Goal: Task Accomplishment & Management: Manage account settings

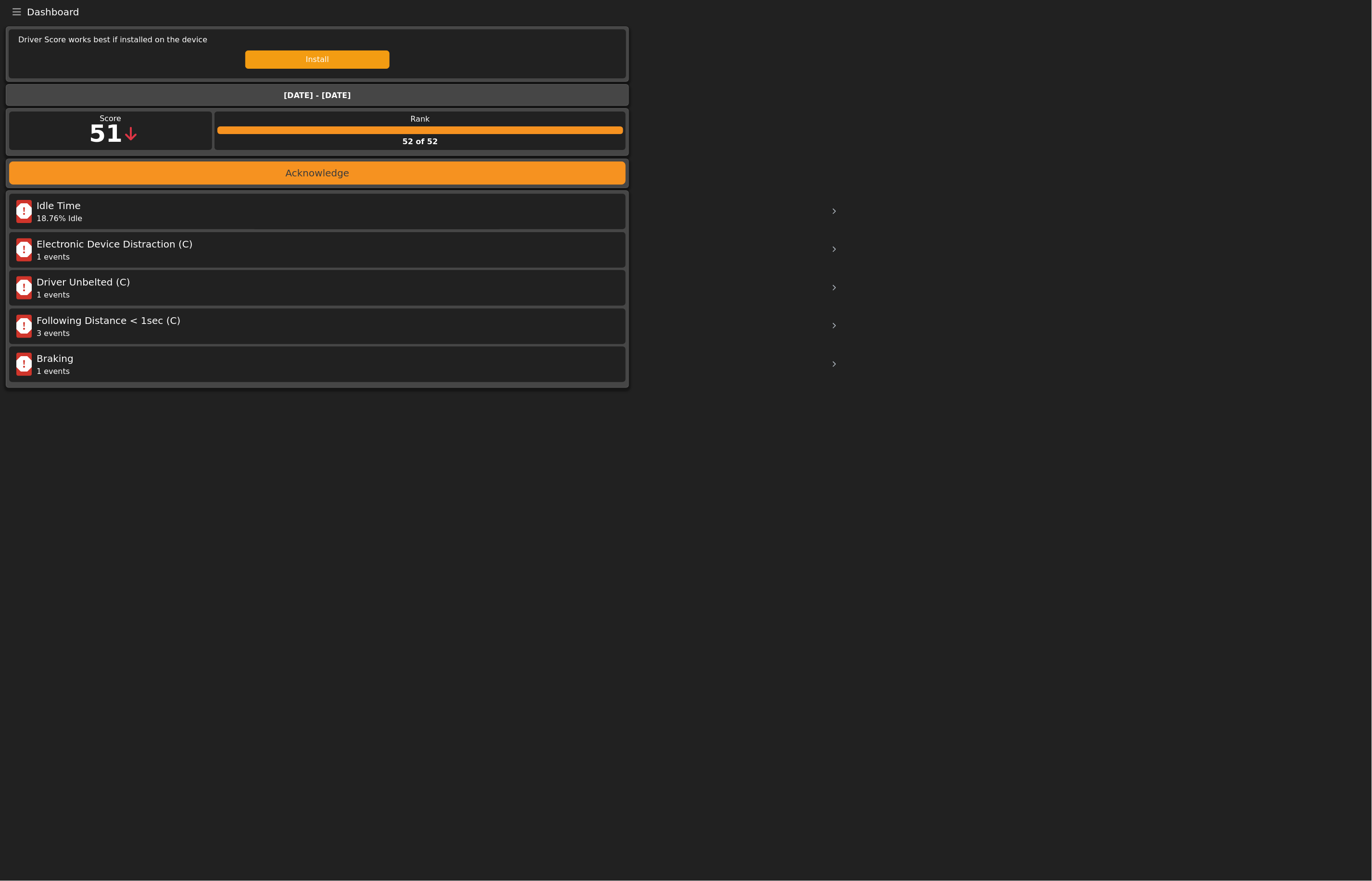
click at [26, 16] on button "Toggle navigation" at bounding box center [17, 12] width 20 height 13
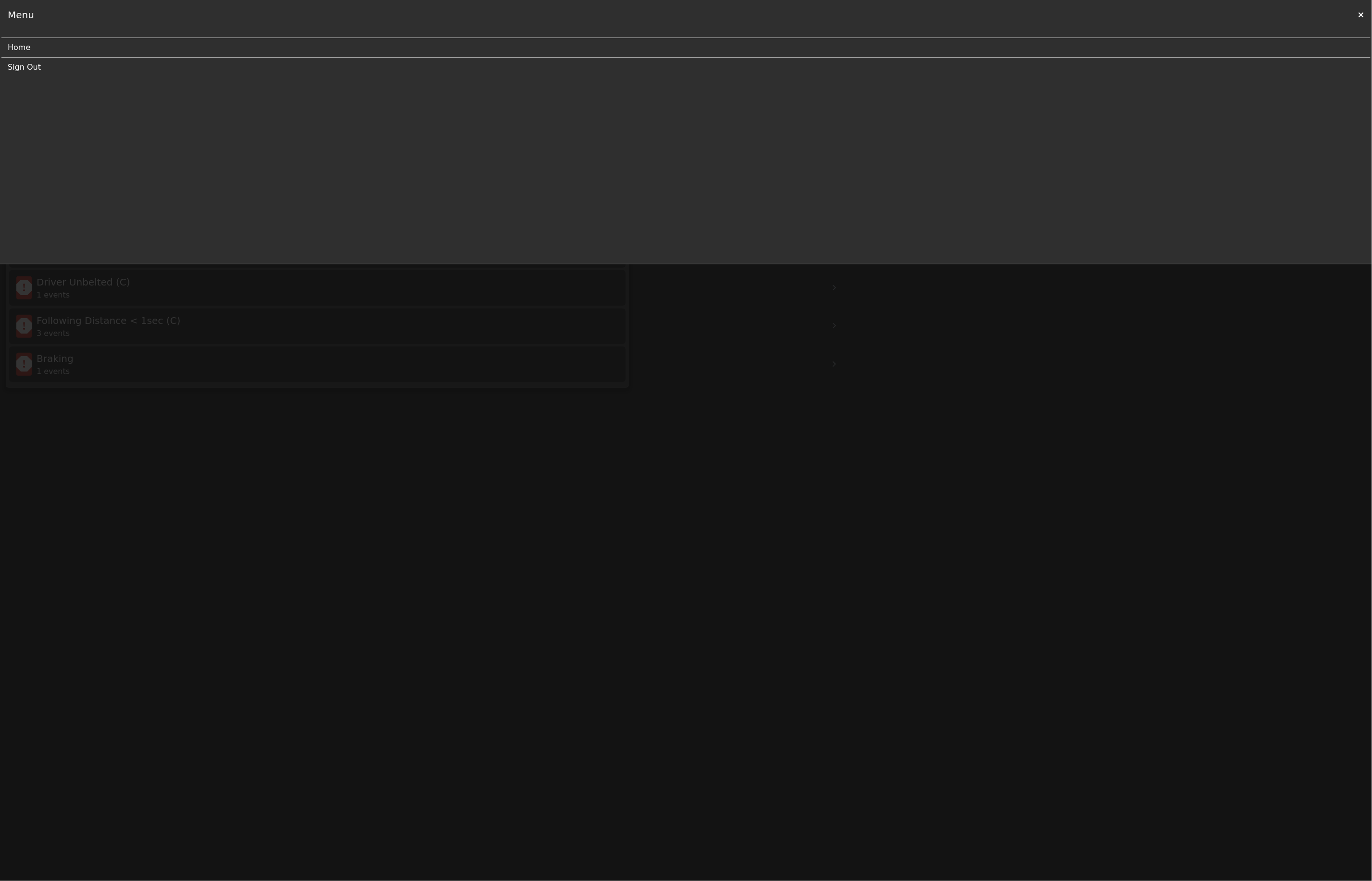
click at [34, 68] on link "Sign Out" at bounding box center [682, 67] width 1349 height 19
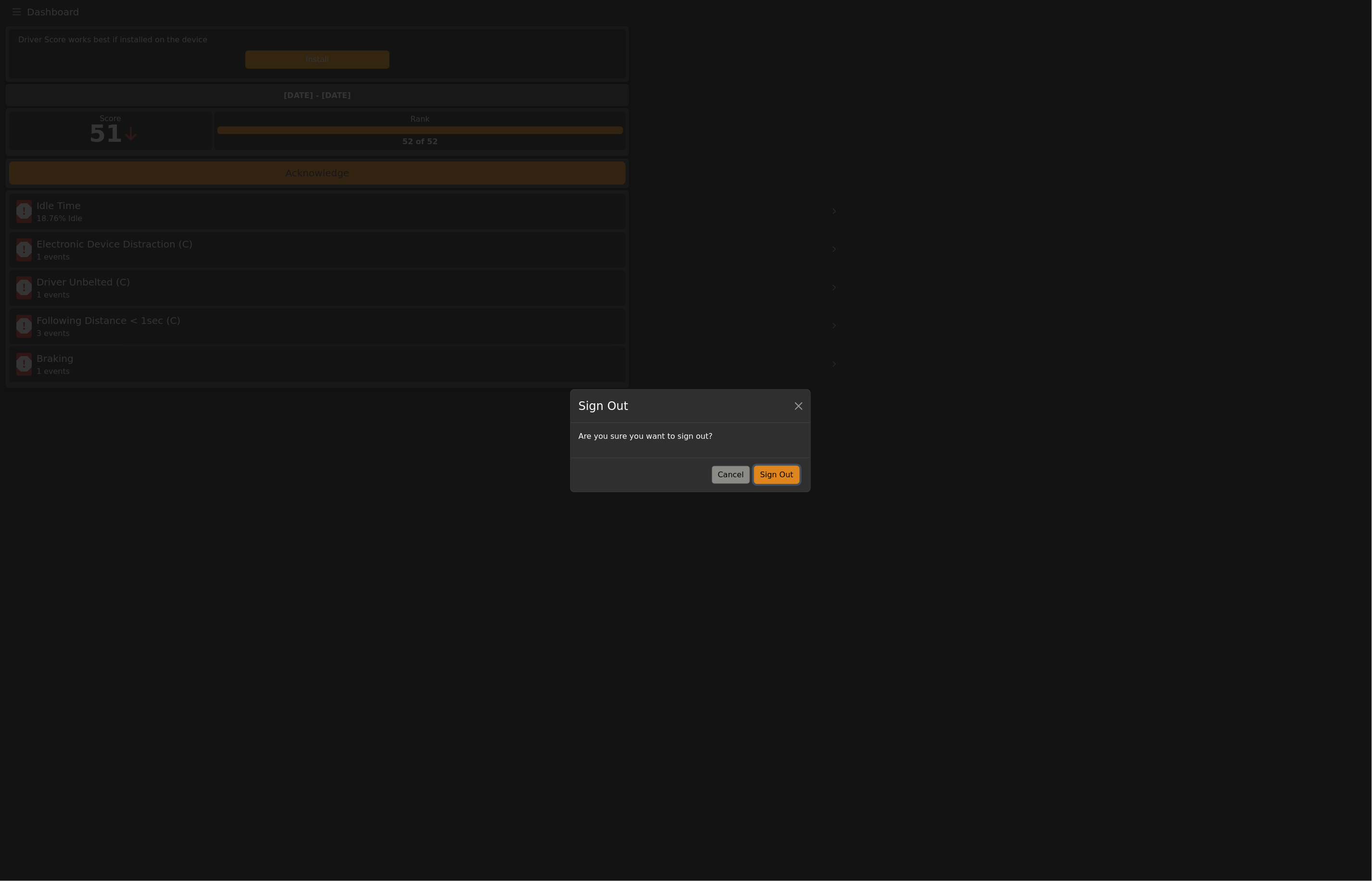
click at [767, 478] on button "Sign Out" at bounding box center [777, 475] width 46 height 18
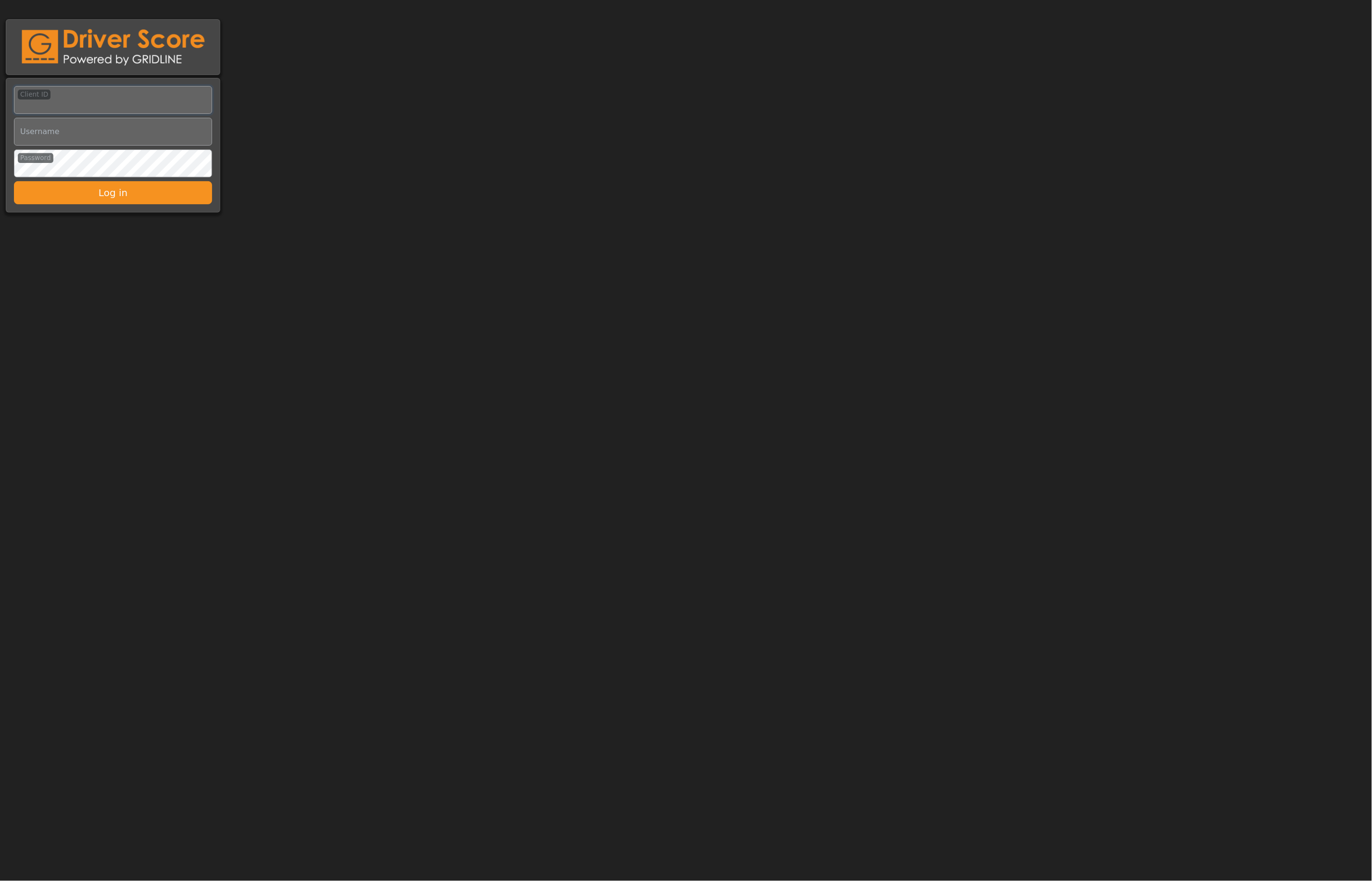
click at [113, 96] on input "Client ID" at bounding box center [113, 100] width 198 height 28
type input "*********"
type input "**********"
click at [105, 195] on button "Log in" at bounding box center [113, 193] width 198 height 23
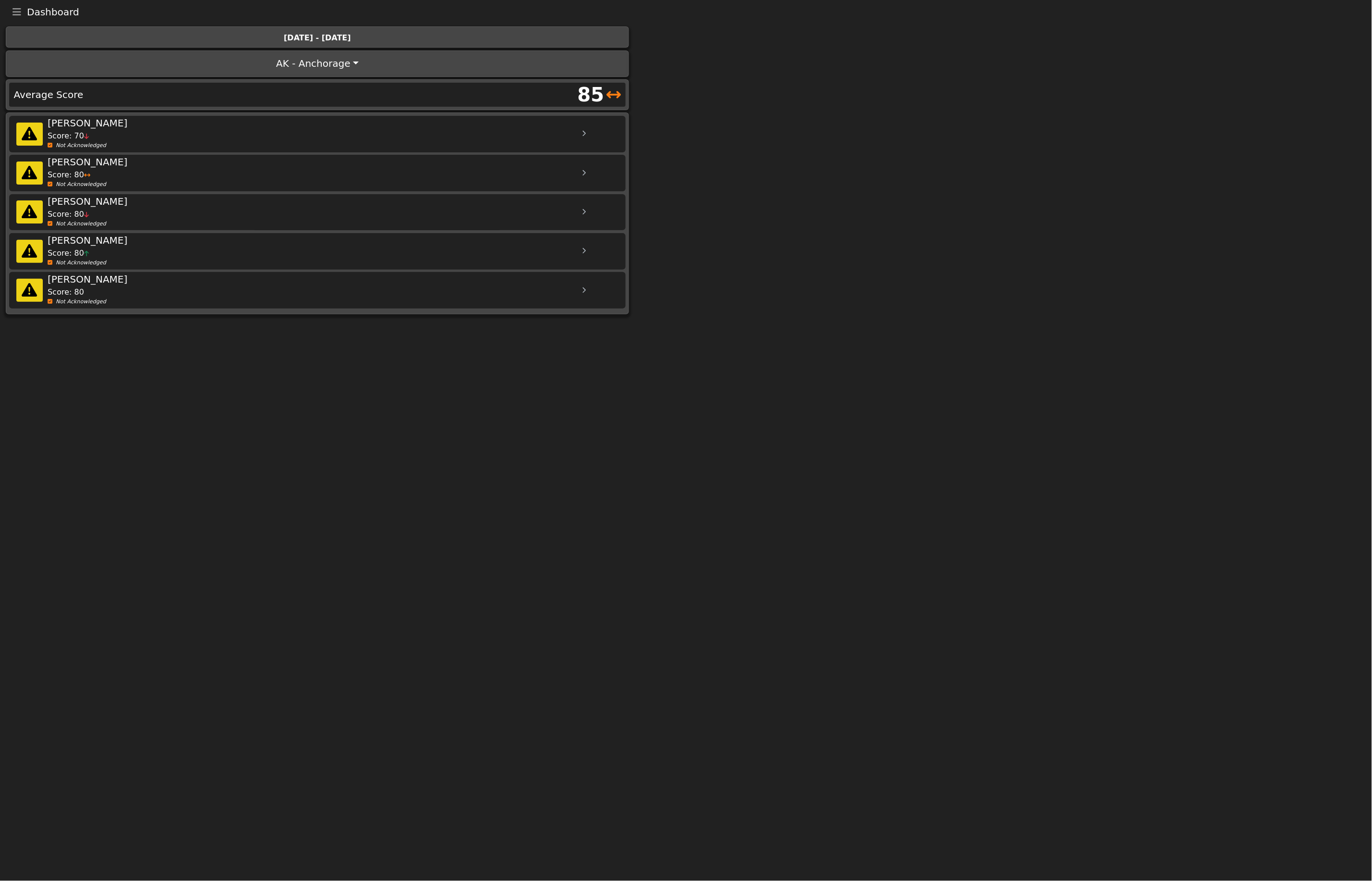
click at [10, 13] on button "Toggle navigation" at bounding box center [17, 12] width 20 height 13
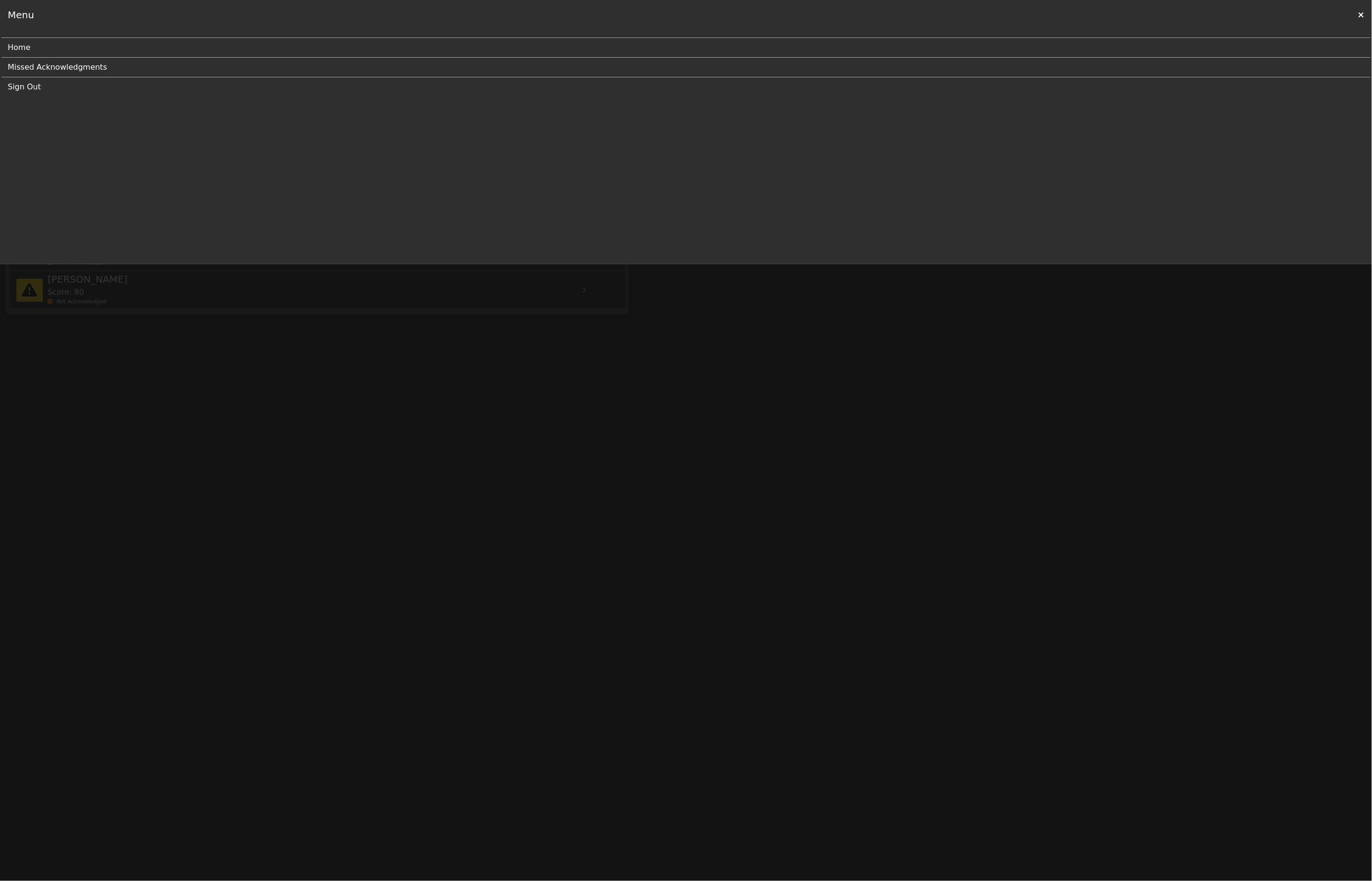
click at [29, 82] on link "Sign Out" at bounding box center [682, 87] width 1349 height 19
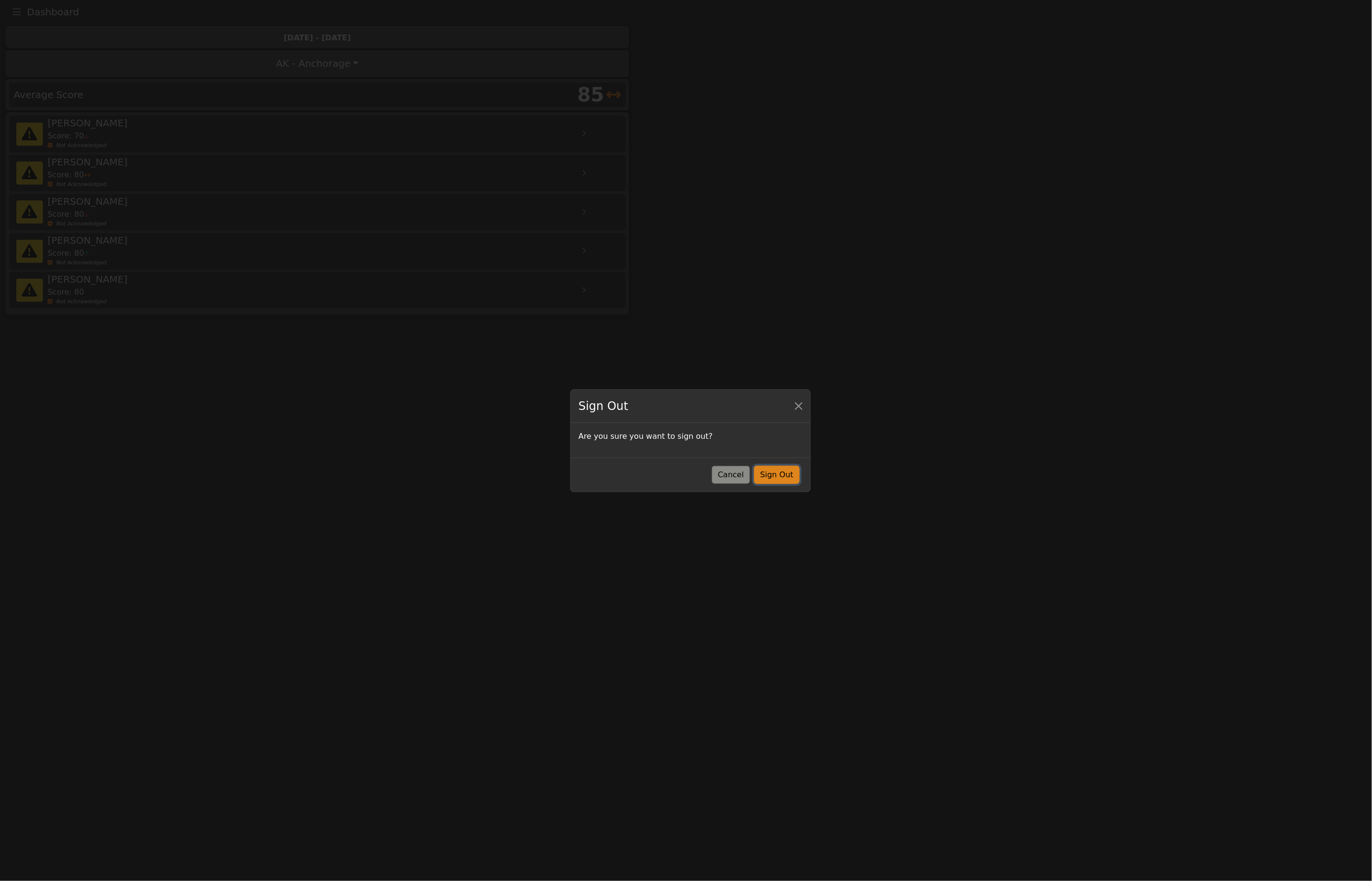
click at [773, 475] on button "Sign Out" at bounding box center [777, 475] width 46 height 18
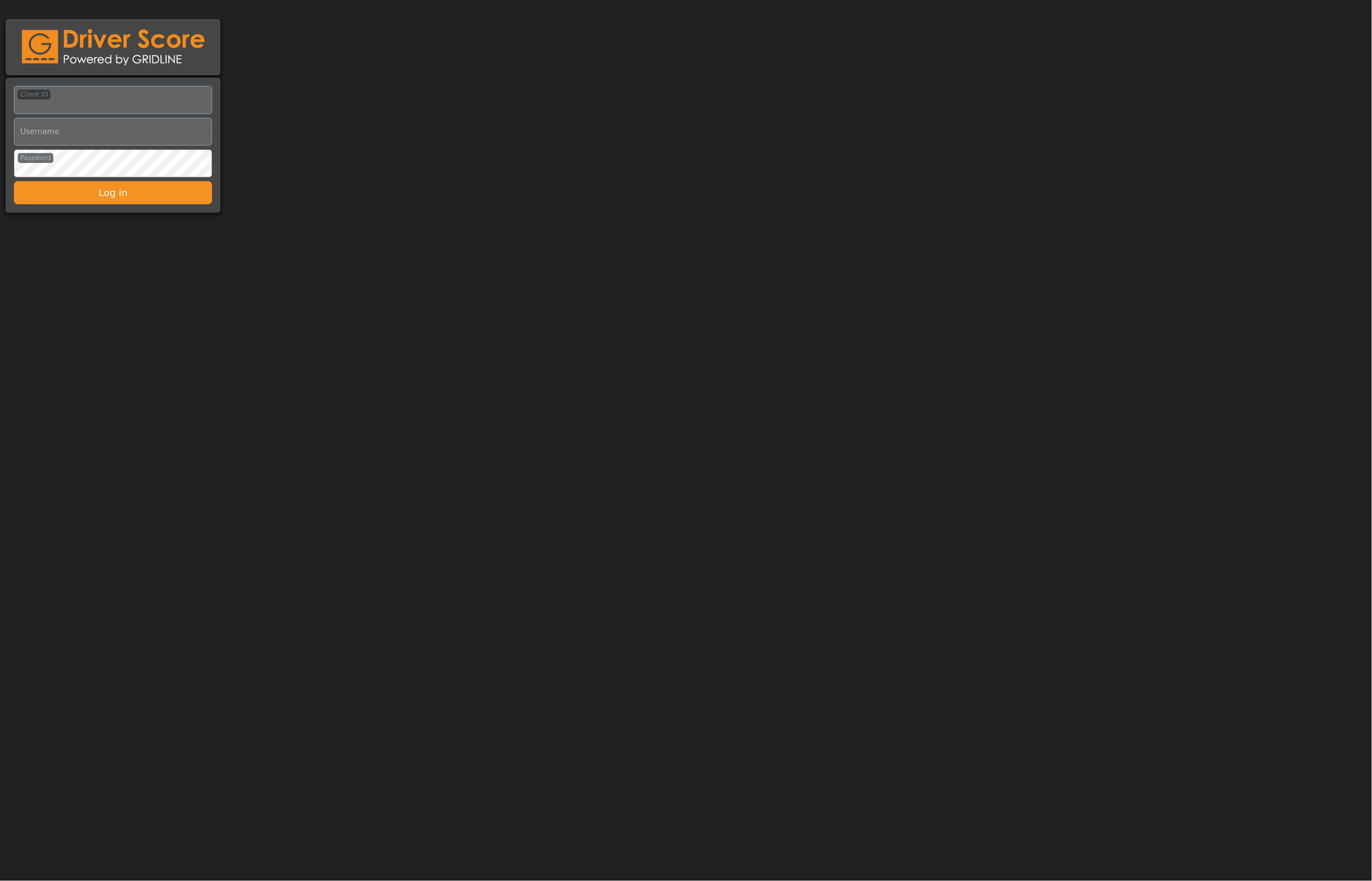
click at [158, 97] on input "Client ID" at bounding box center [113, 100] width 198 height 28
type input "*********"
type input "**********"
click at [14, 181] on button "Log in" at bounding box center [113, 193] width 198 height 23
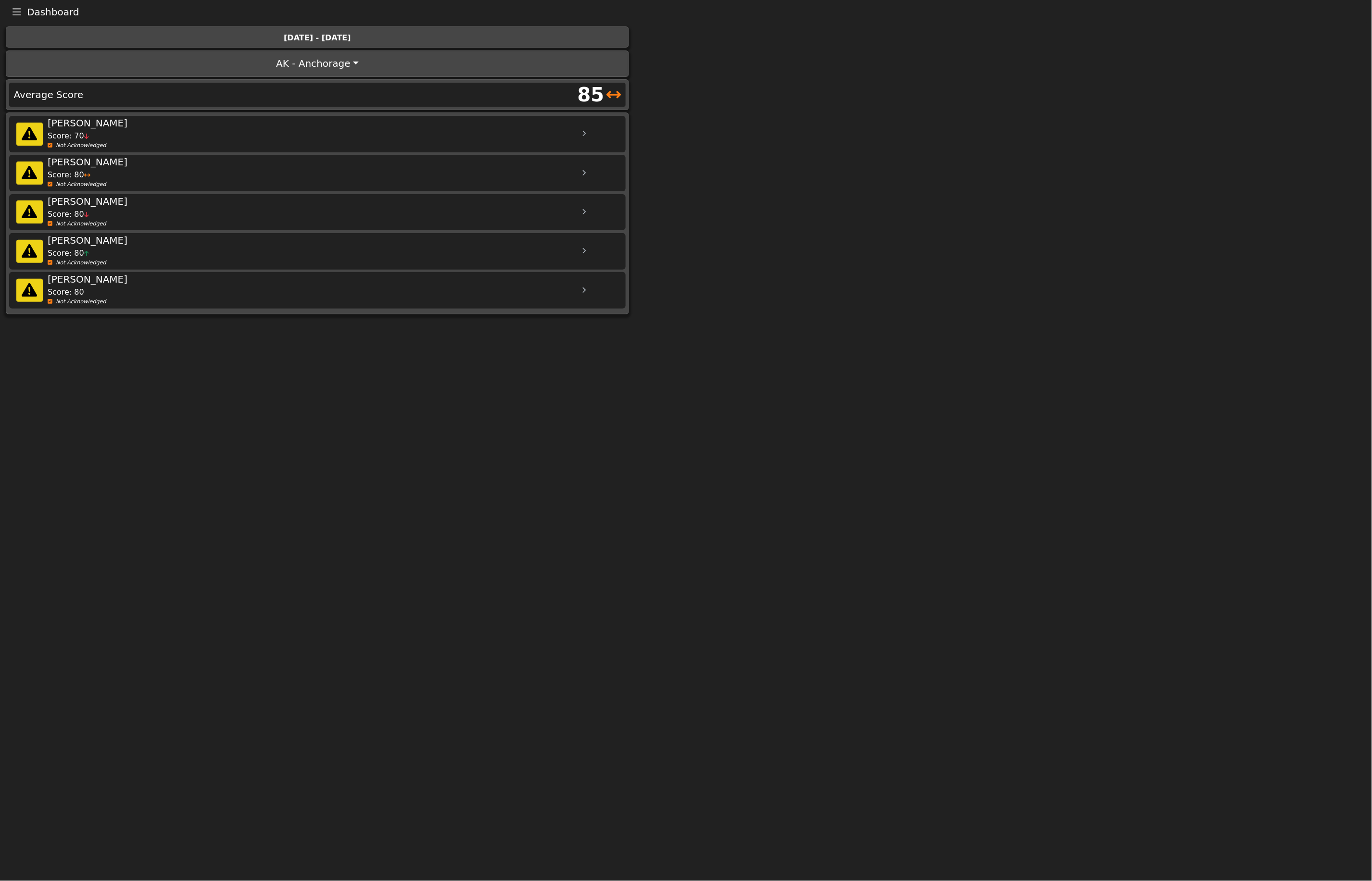
click at [584, 138] on div at bounding box center [584, 134] width 24 height 24
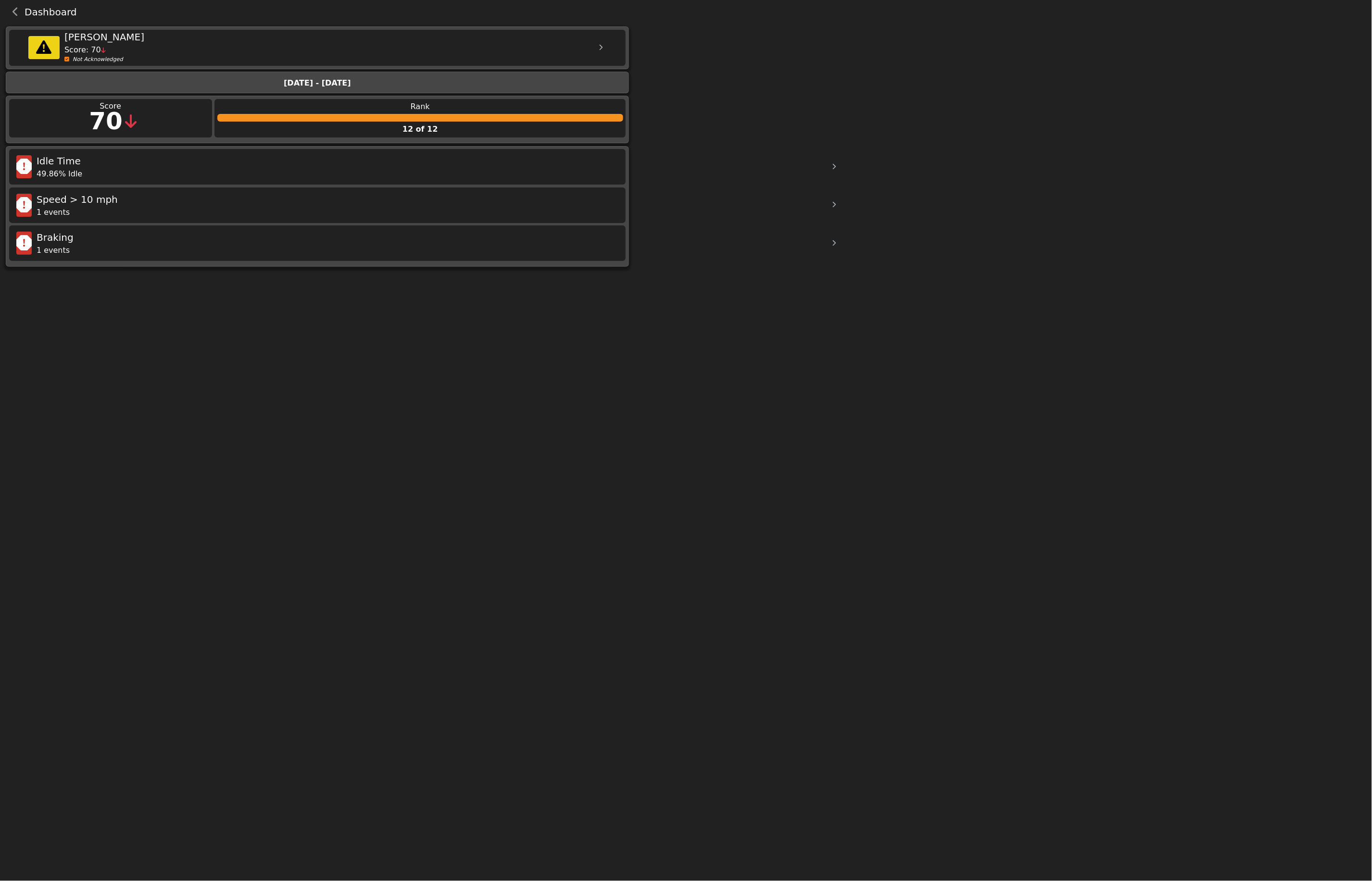
click at [833, 167] on icon at bounding box center [834, 167] width 4 height 6
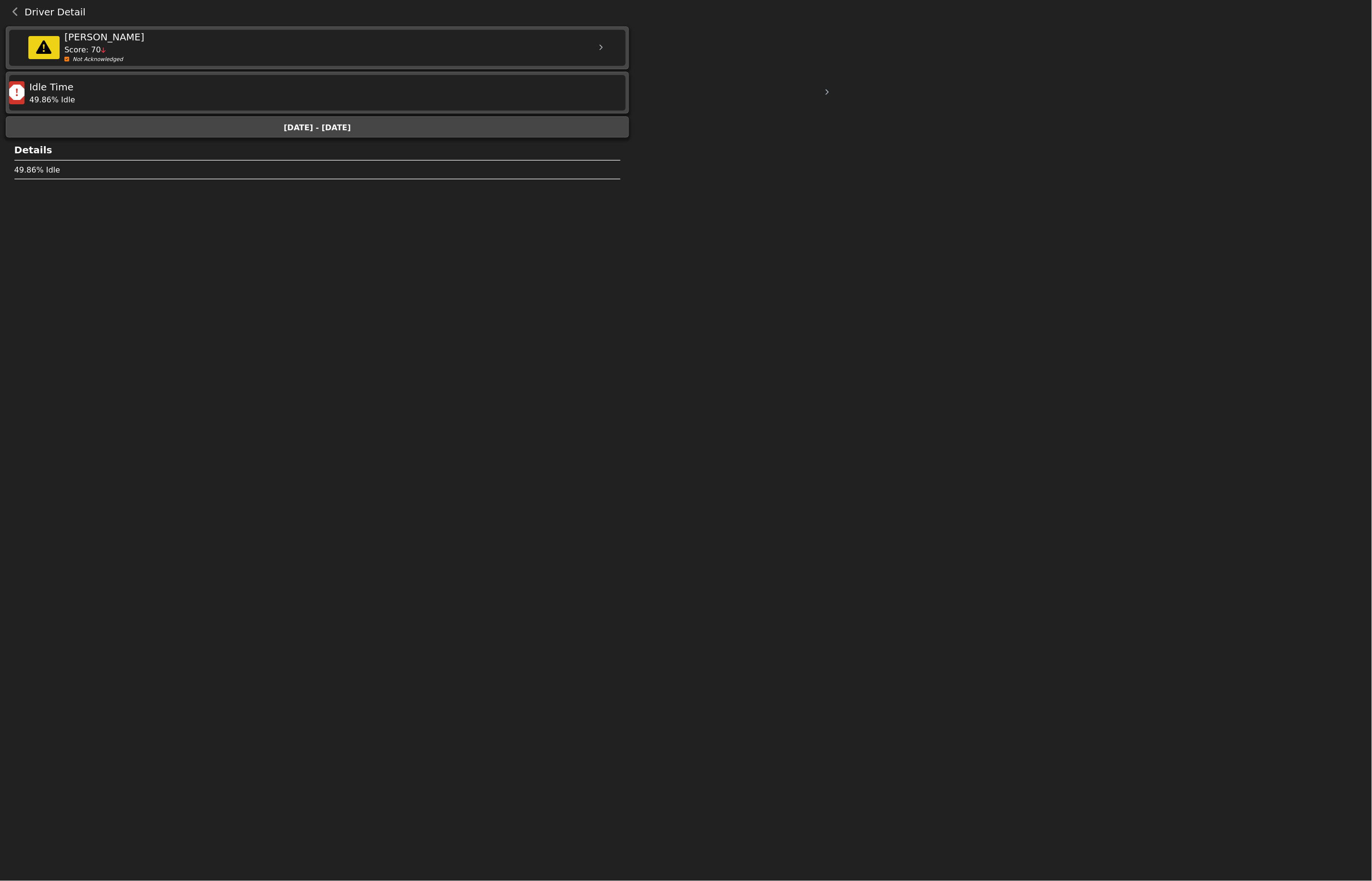
click at [11, 10] on button "back navigation" at bounding box center [16, 12] width 18 height 13
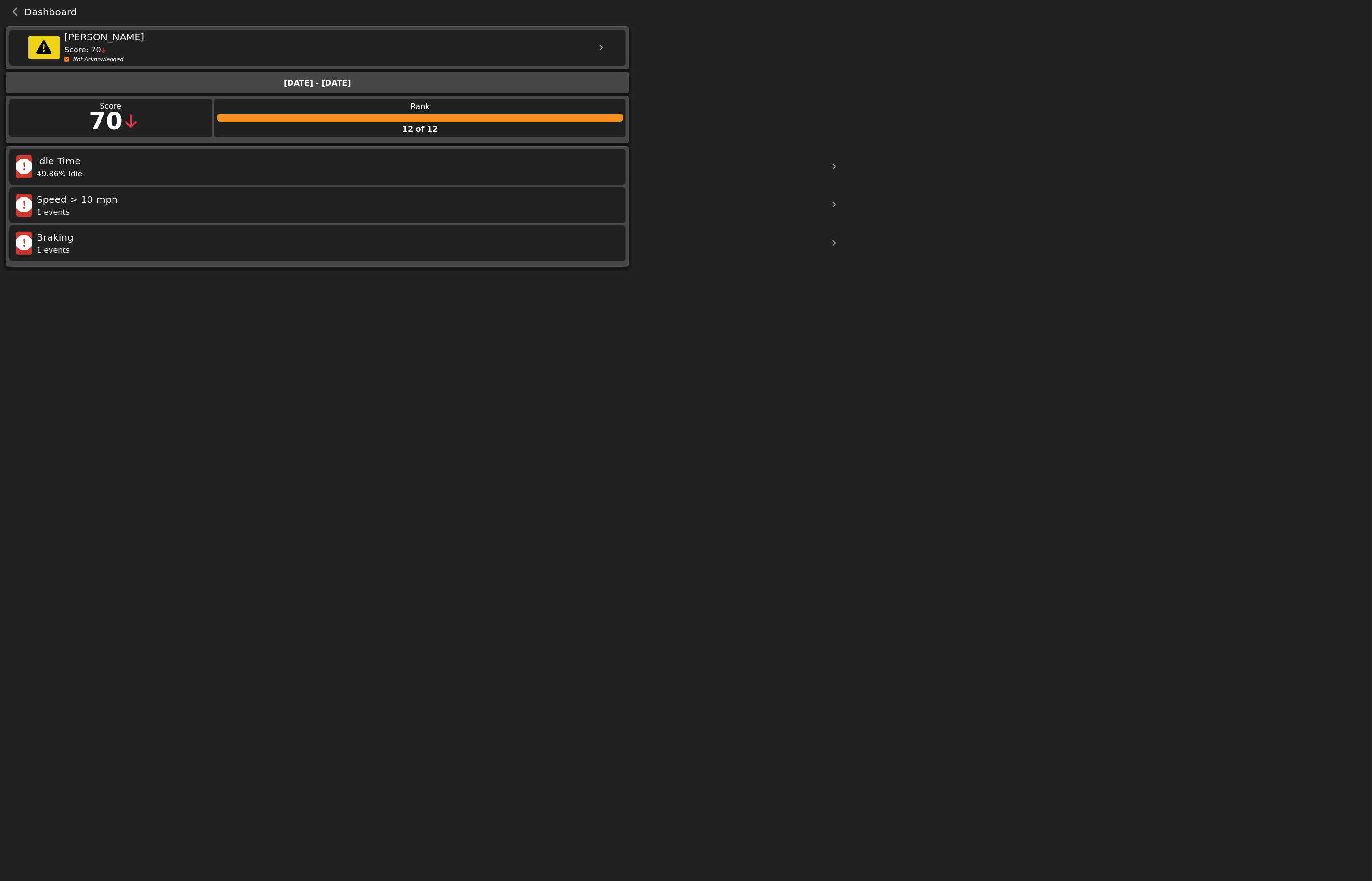
click at [11, 10] on button "back navigation" at bounding box center [16, 12] width 18 height 13
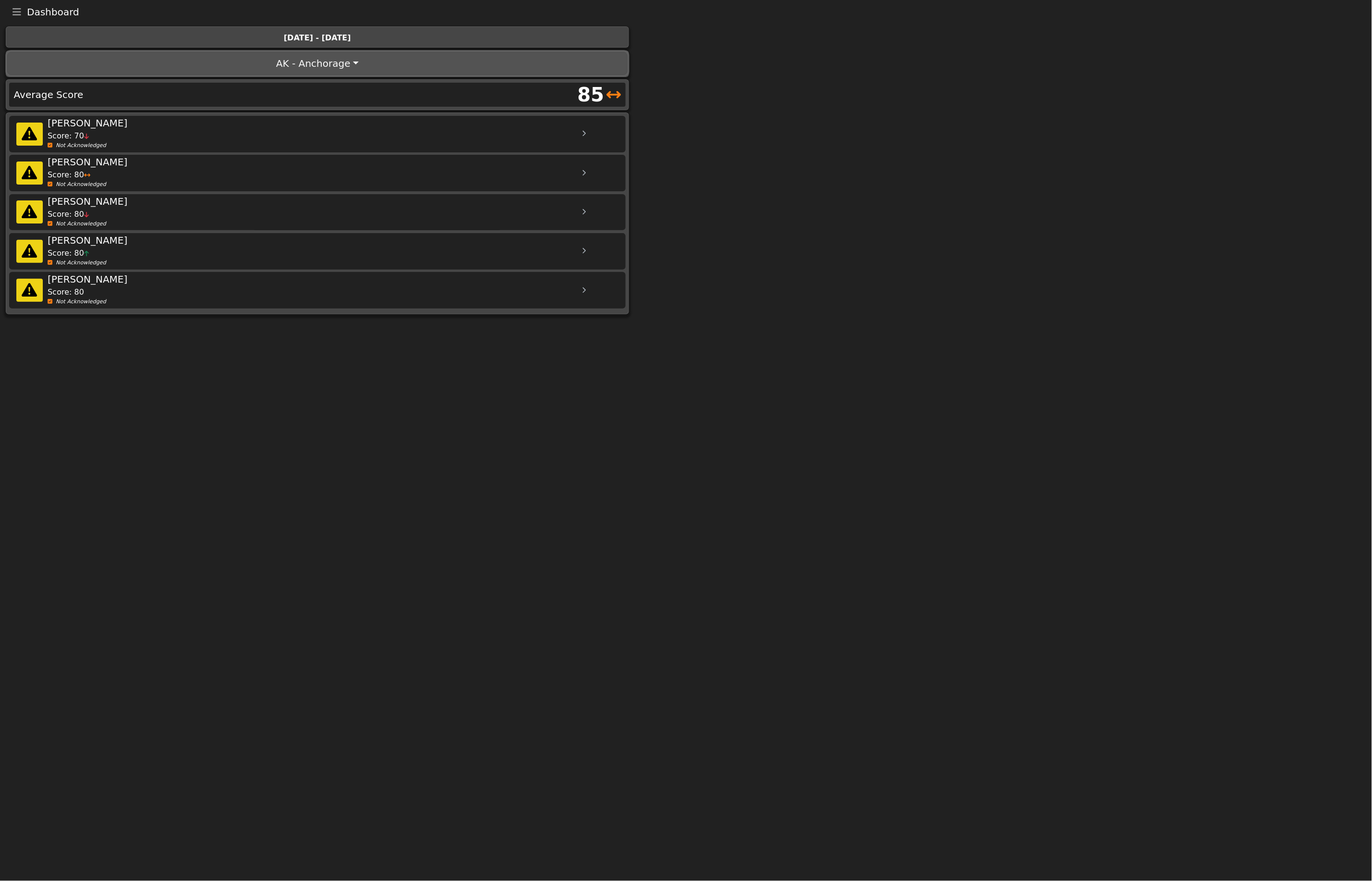
click at [349, 66] on button "AK - Anchorage" at bounding box center [317, 63] width 620 height 23
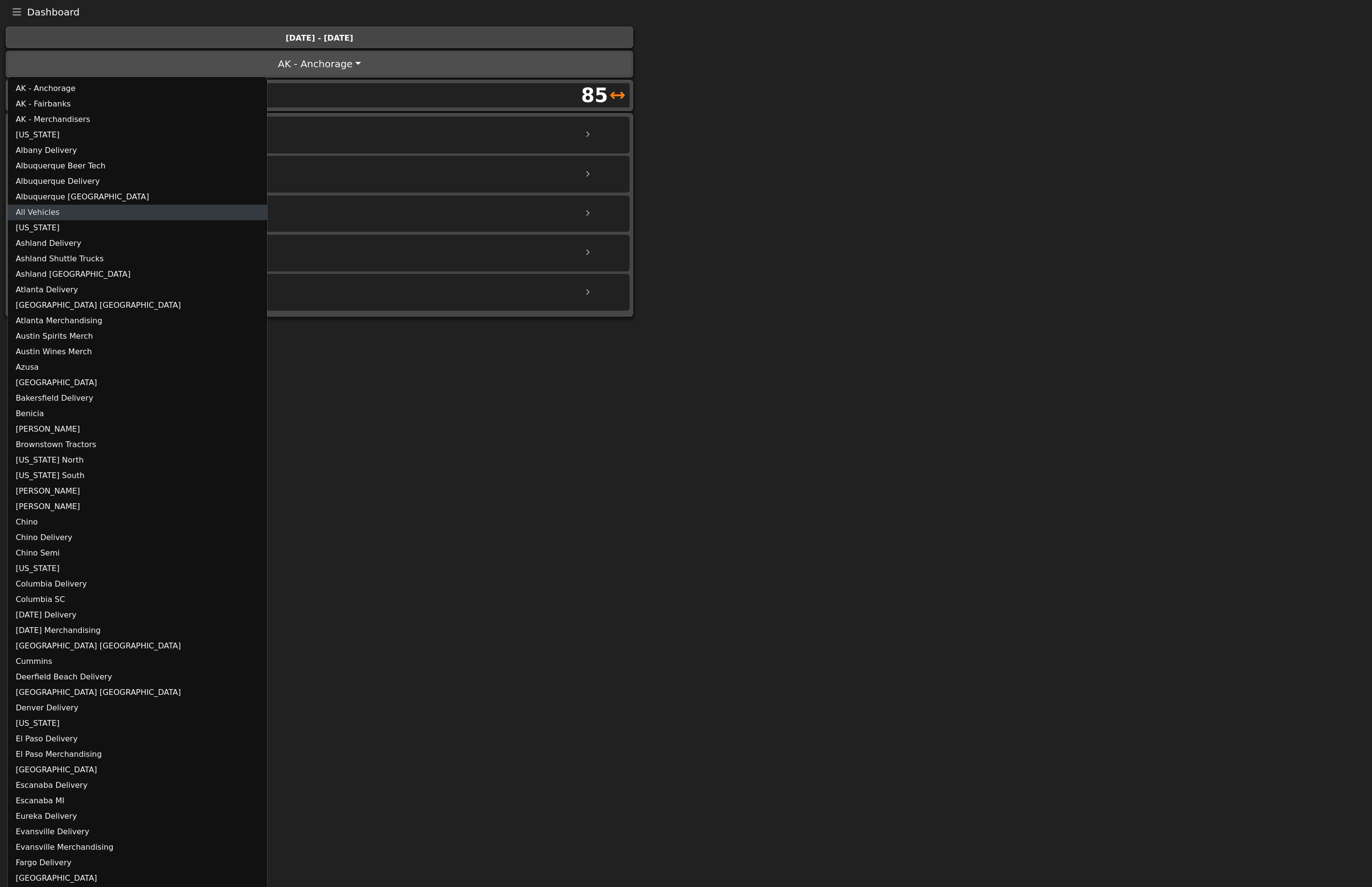
click at [49, 209] on link "All Vehicles" at bounding box center [137, 212] width 259 height 15
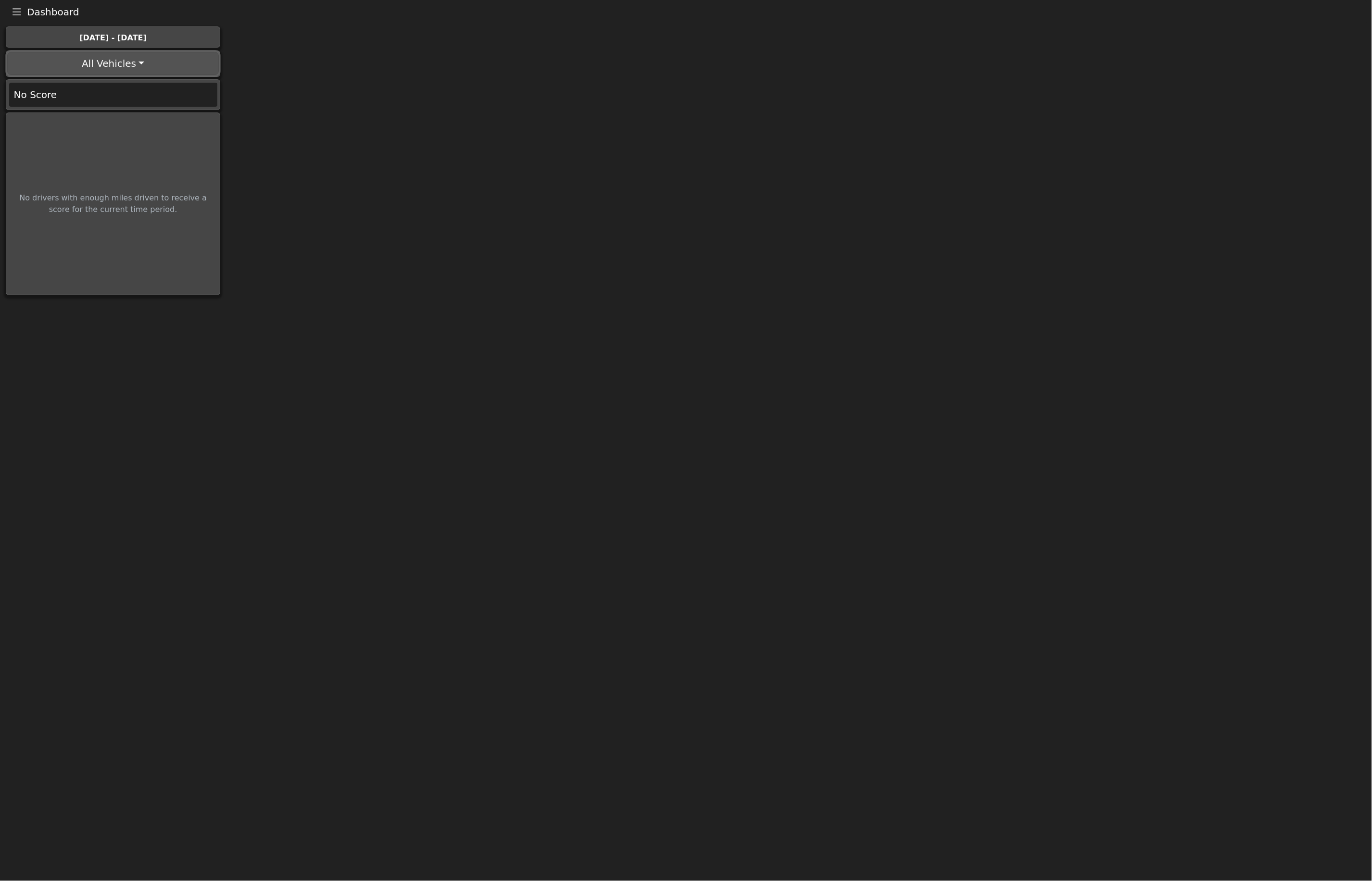
click at [138, 67] on button "All Vehicles" at bounding box center [112, 63] width 211 height 23
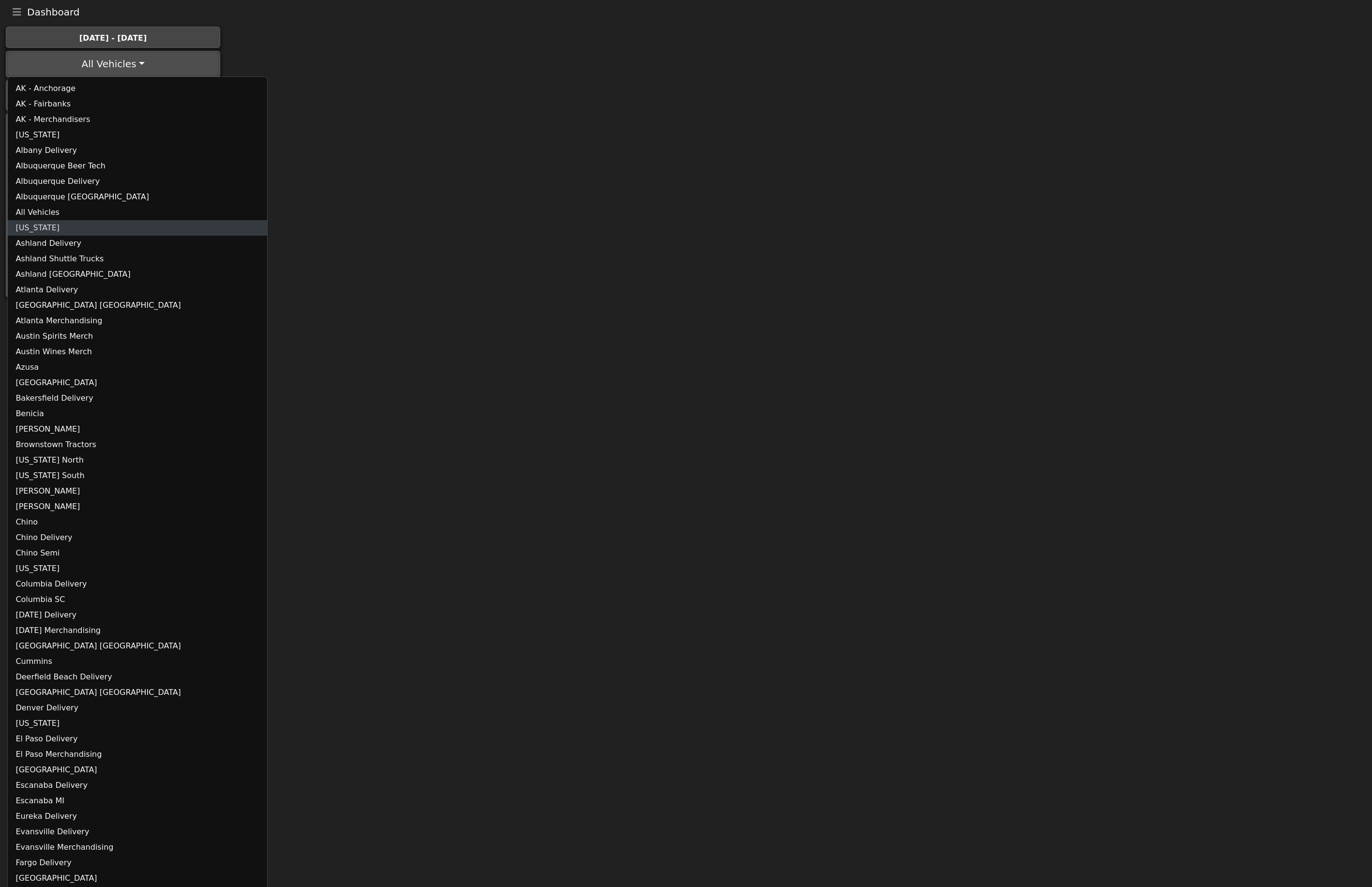
click at [68, 224] on link "[US_STATE]" at bounding box center [137, 228] width 259 height 15
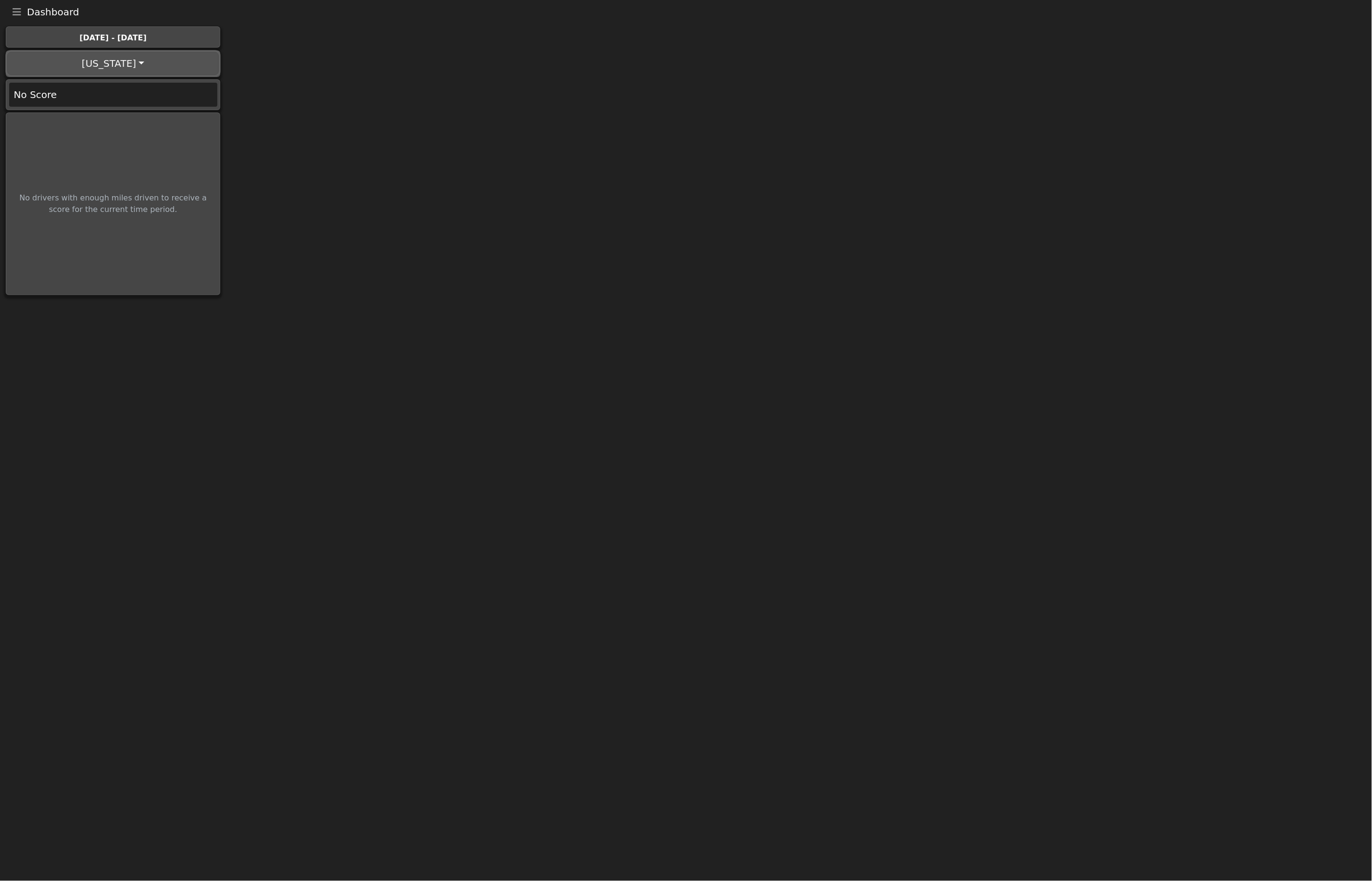
click at [138, 68] on button "[US_STATE]" at bounding box center [112, 63] width 211 height 23
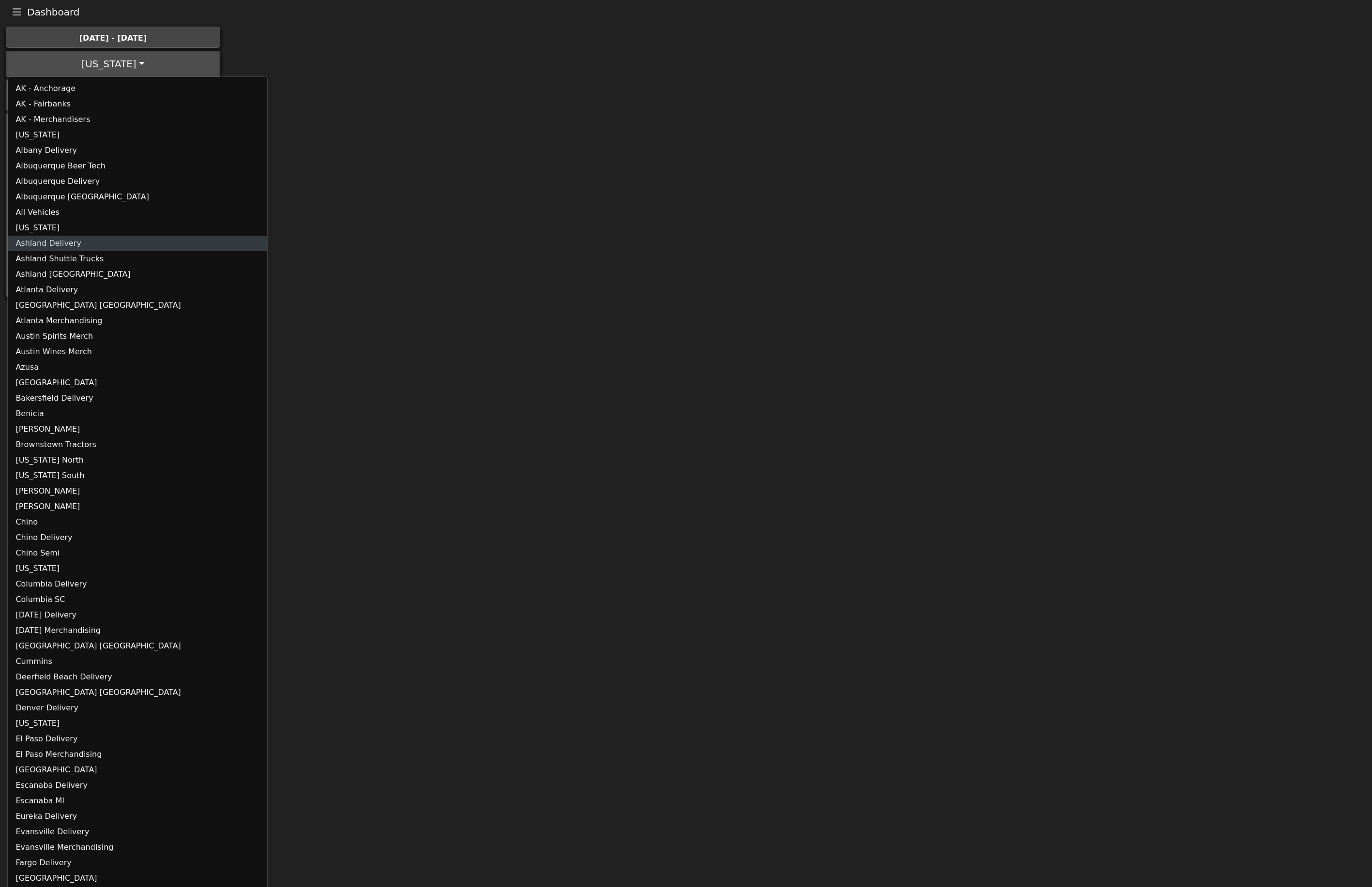
click at [71, 247] on link "Ashland Delivery" at bounding box center [137, 243] width 259 height 15
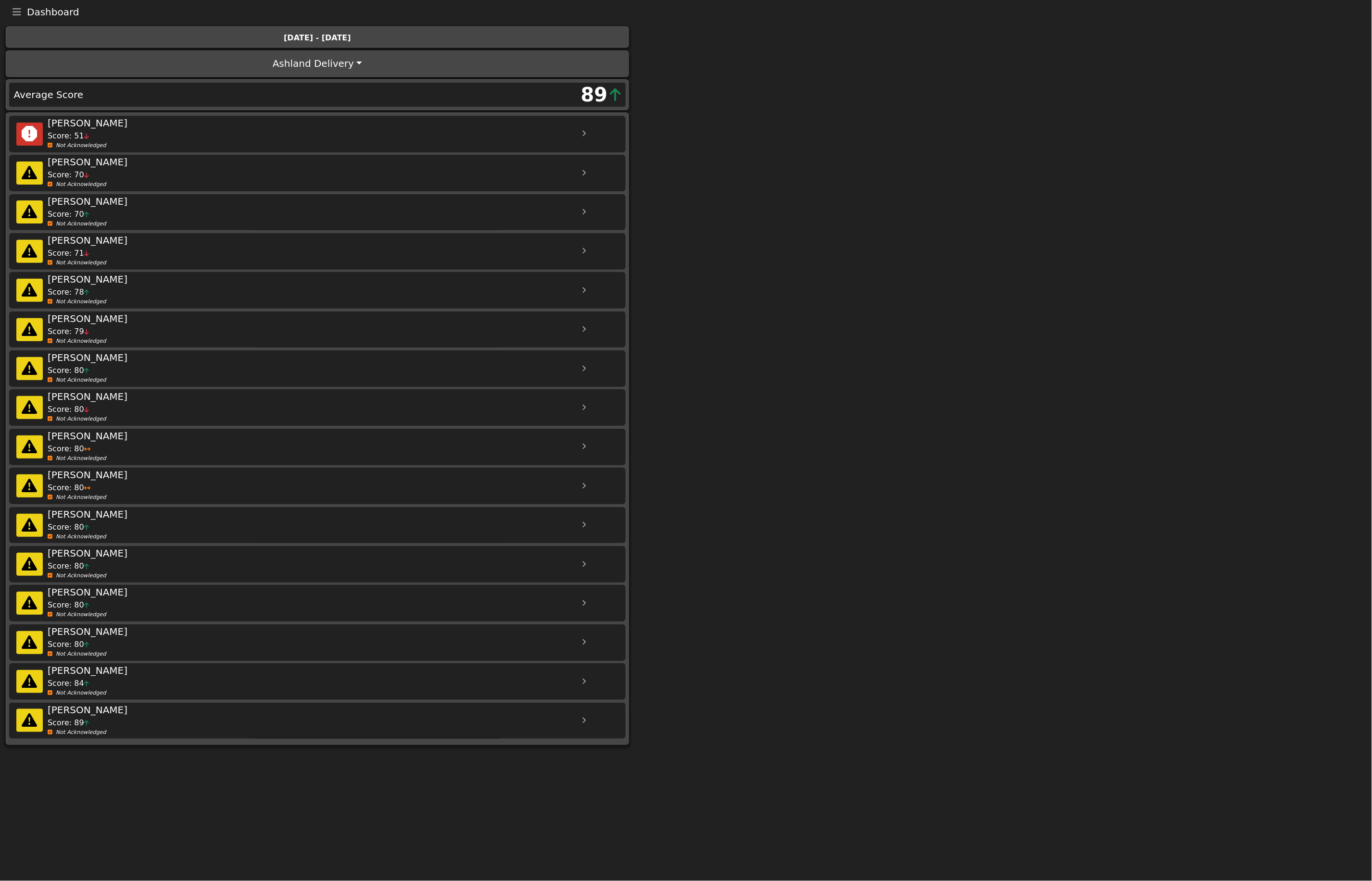
click at [587, 134] on div at bounding box center [584, 134] width 24 height 24
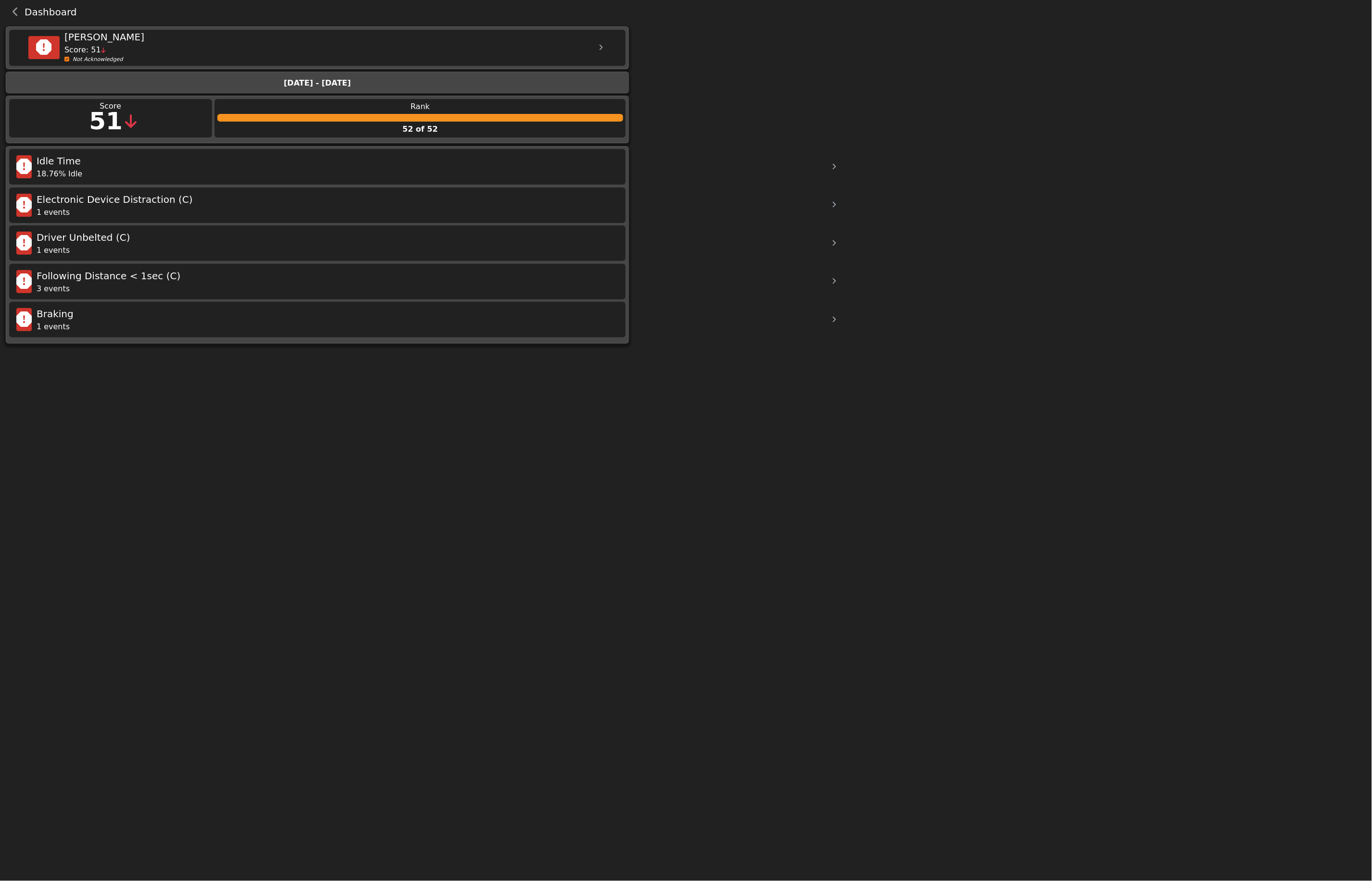
click at [838, 206] on body "Dashboard Menu Home Missed Acknowledgments Sign Out [PERSON_NAME] Score: 51 Not…" at bounding box center [686, 173] width 1372 height 346
click at [835, 206] on icon at bounding box center [834, 205] width 4 height 6
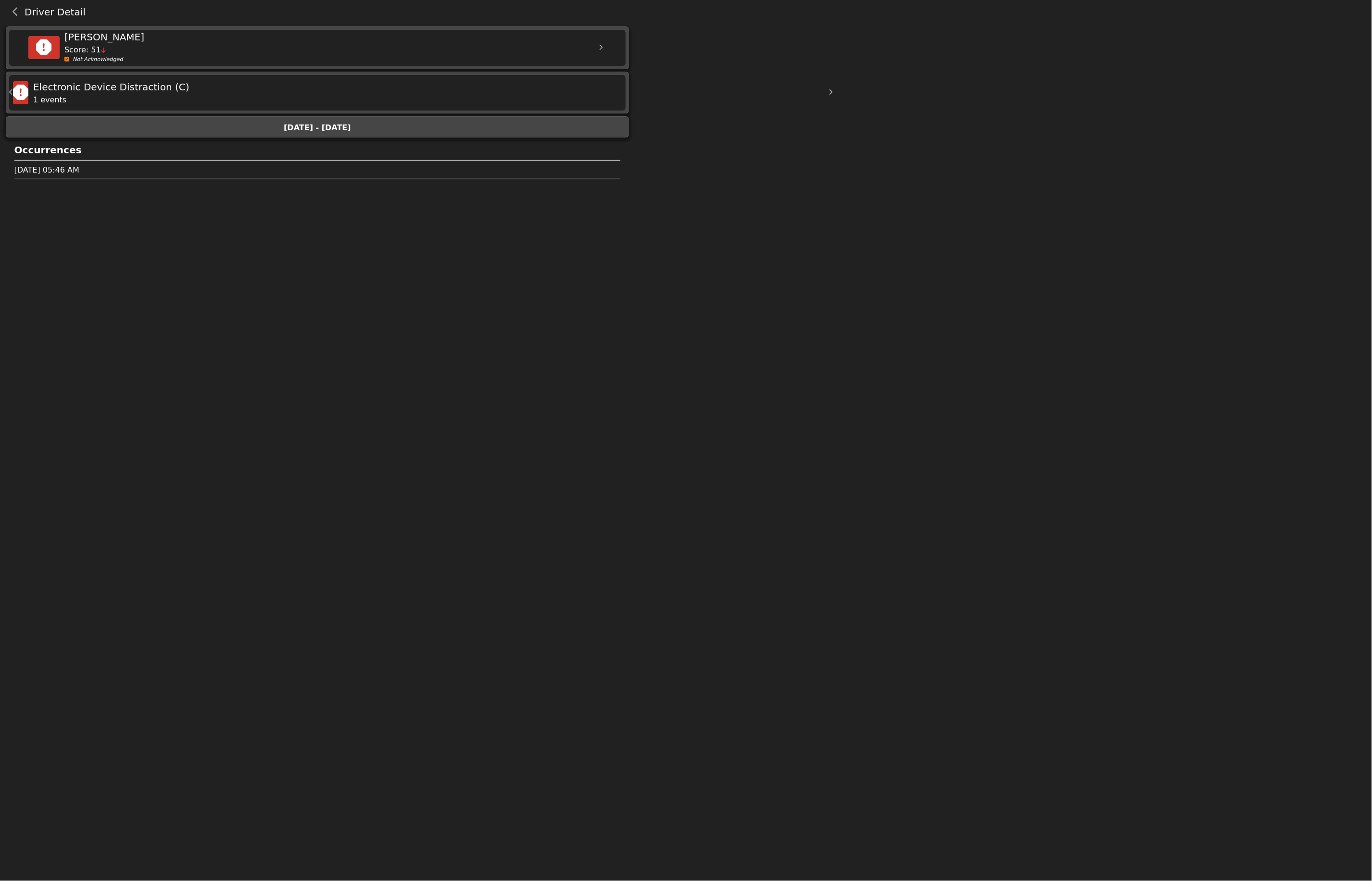
click at [147, 127] on div "[DATE] - [DATE]" at bounding box center [317, 128] width 612 height 12
click at [17, 13] on icon "back navigation" at bounding box center [16, 12] width 6 height 10
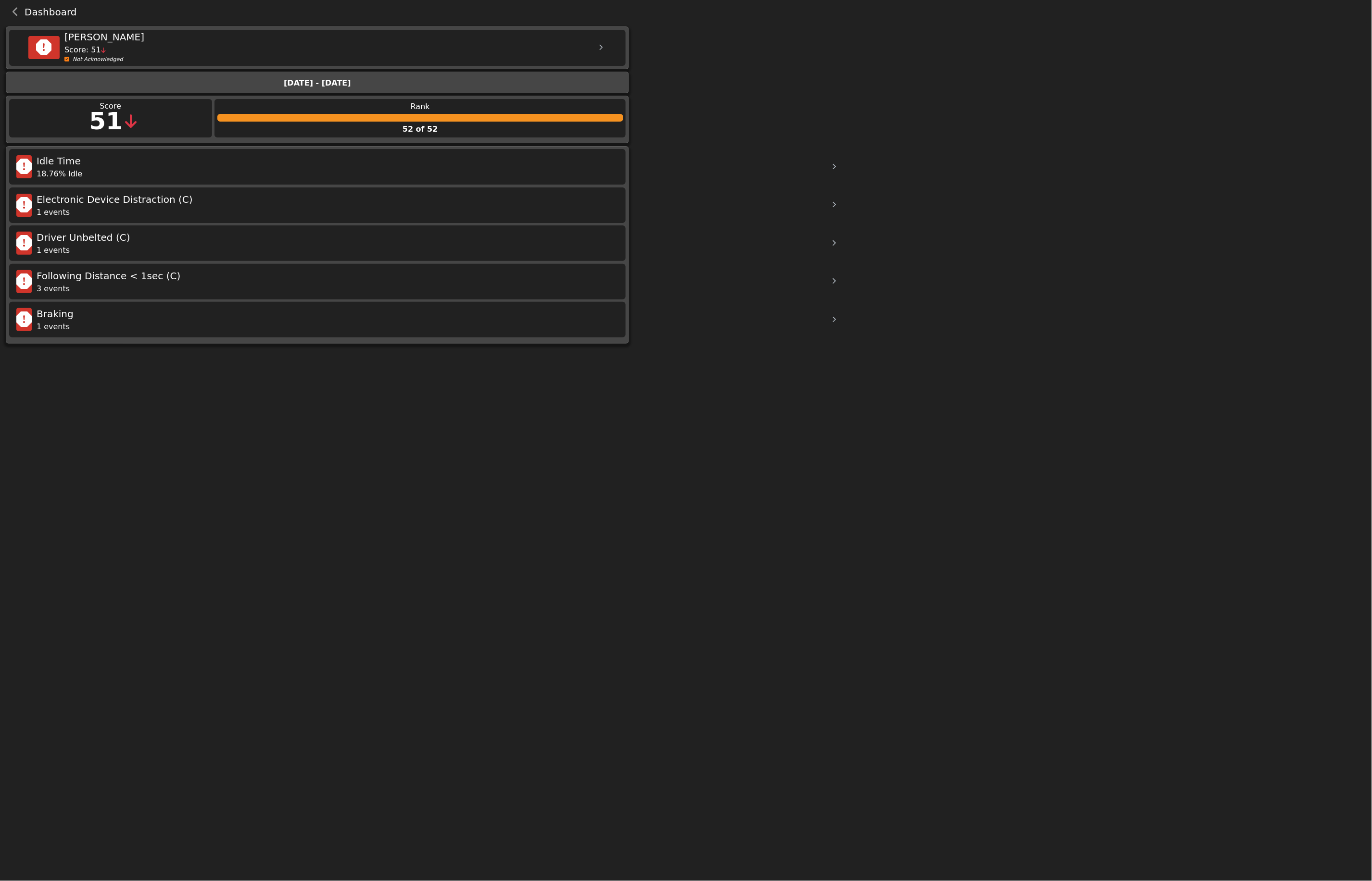
click at [17, 13] on icon "back navigation" at bounding box center [16, 12] width 6 height 10
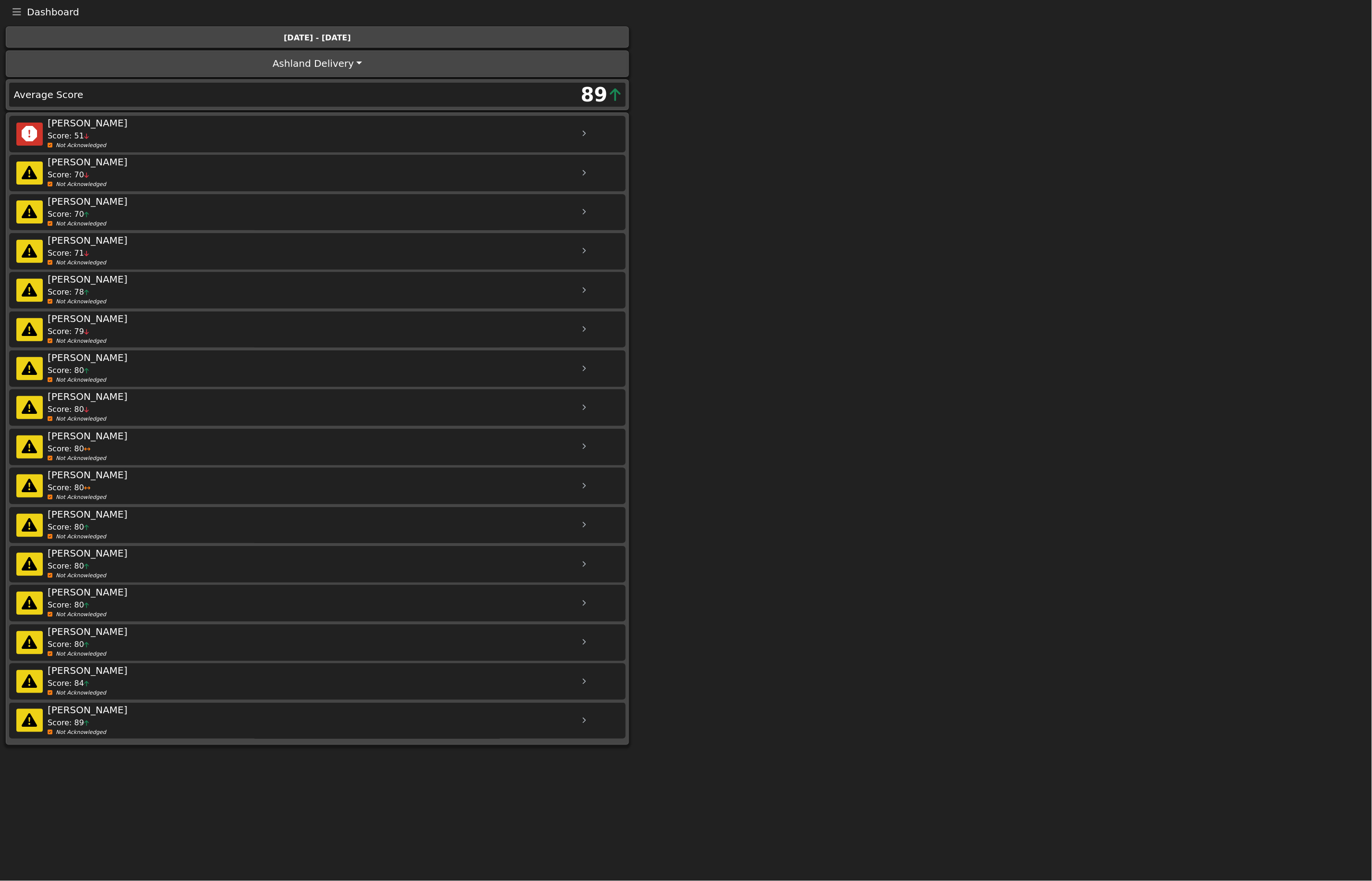
click at [17, 13] on icon "Toggle navigation" at bounding box center [17, 12] width 9 height 10
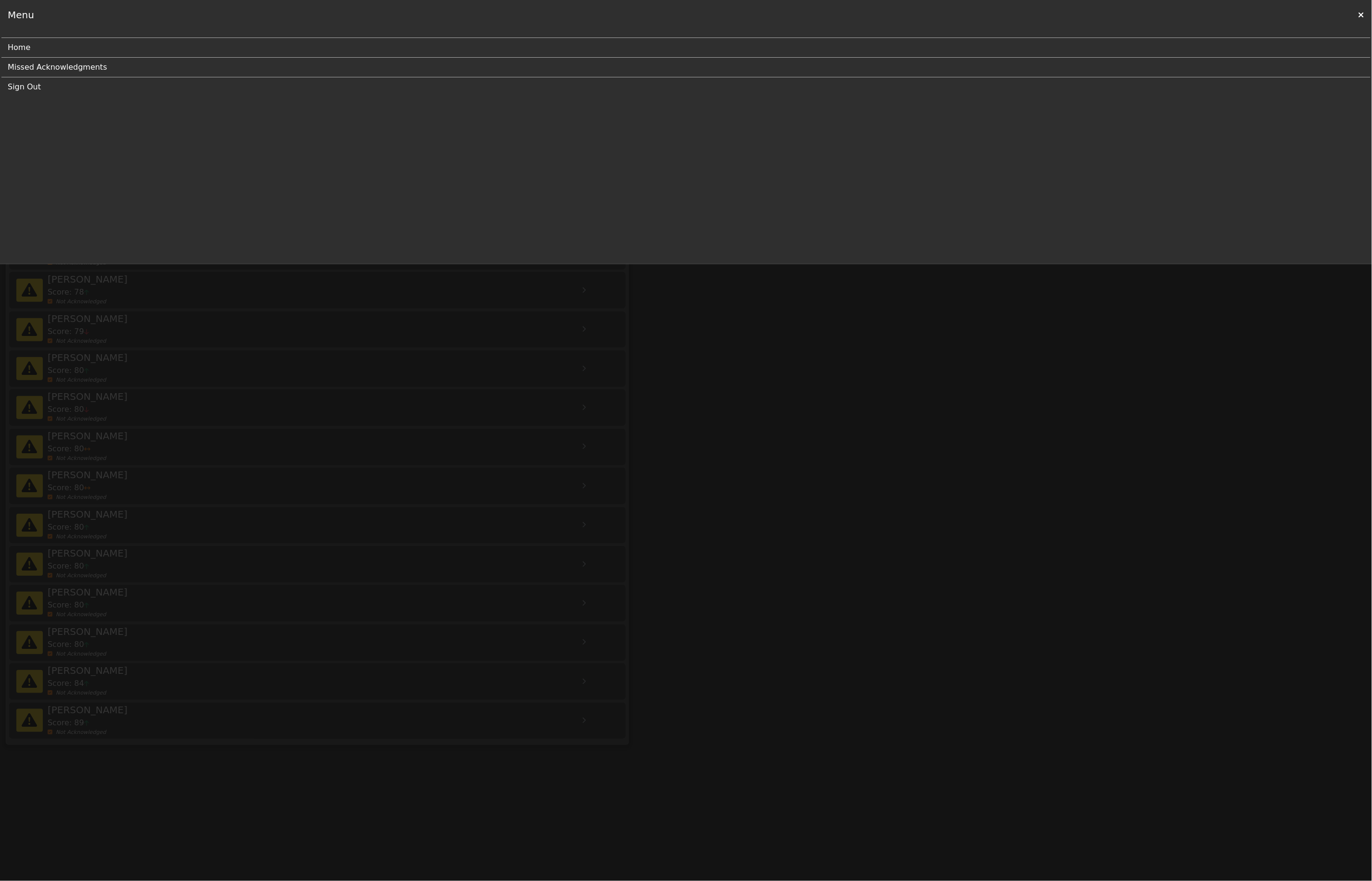
click at [18, 46] on link "Home" at bounding box center [682, 47] width 1349 height 19
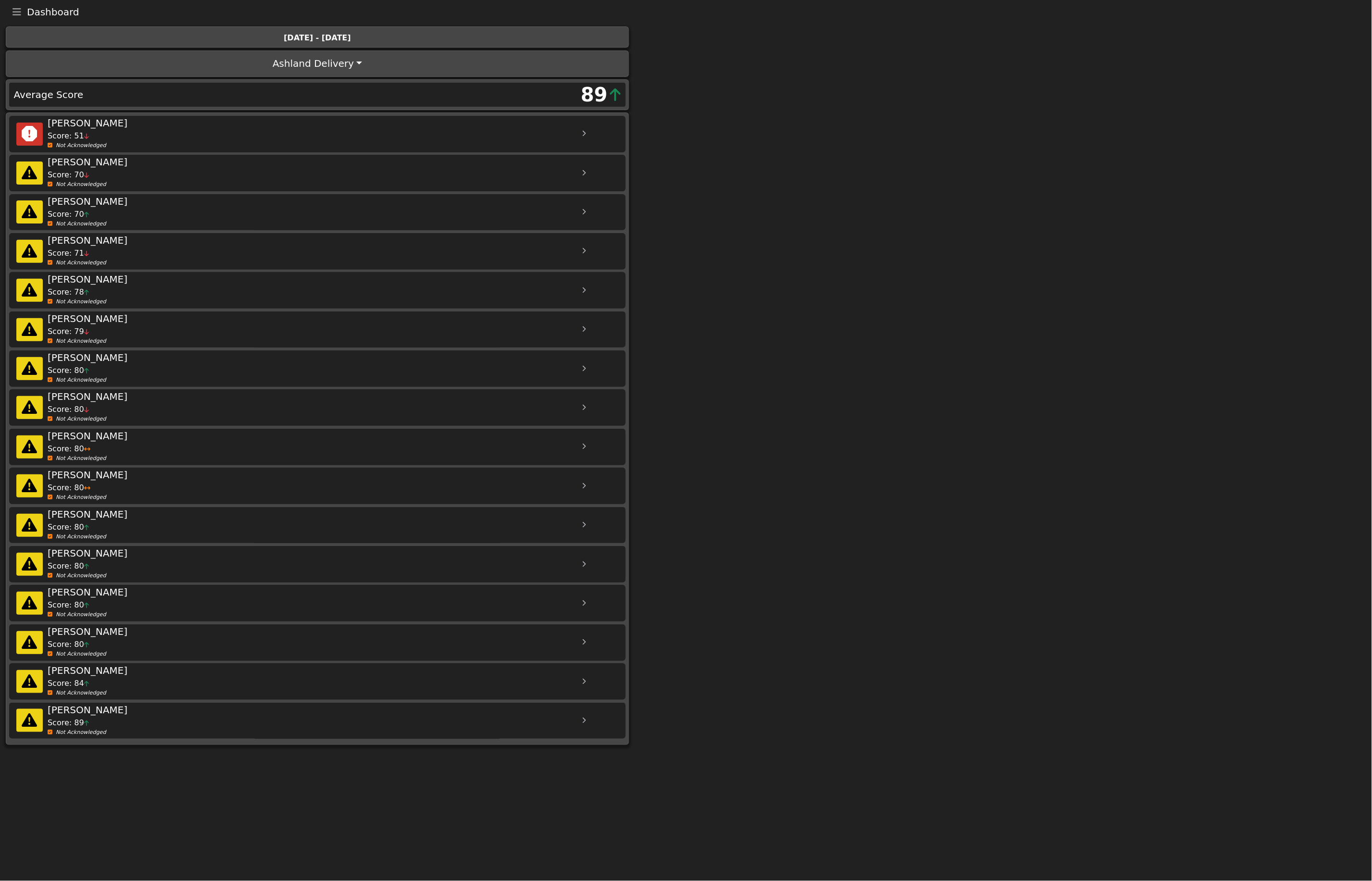
click at [23, 13] on button "Toggle navigation" at bounding box center [17, 12] width 20 height 13
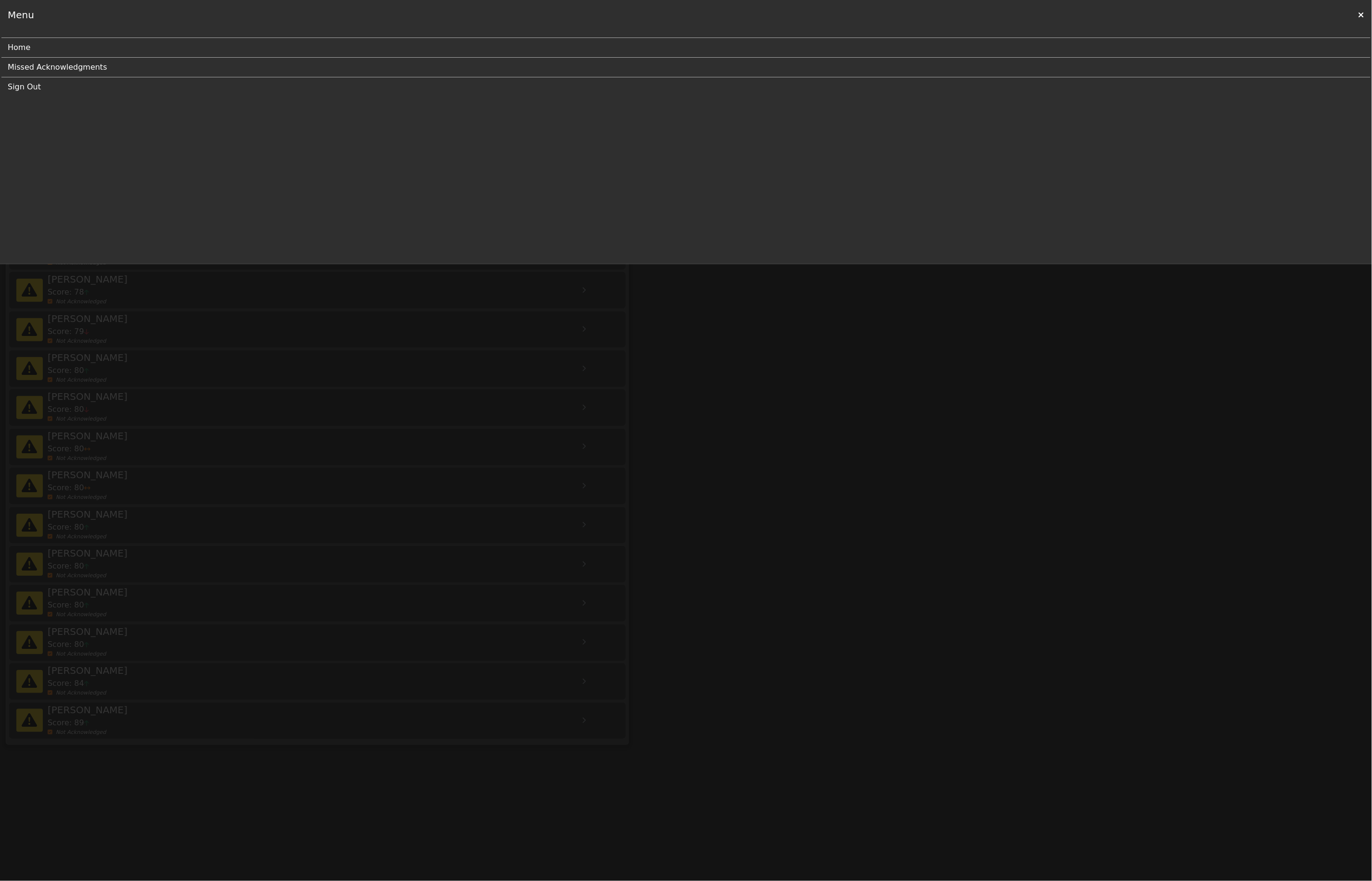
click at [20, 42] on link "Home" at bounding box center [682, 47] width 1349 height 19
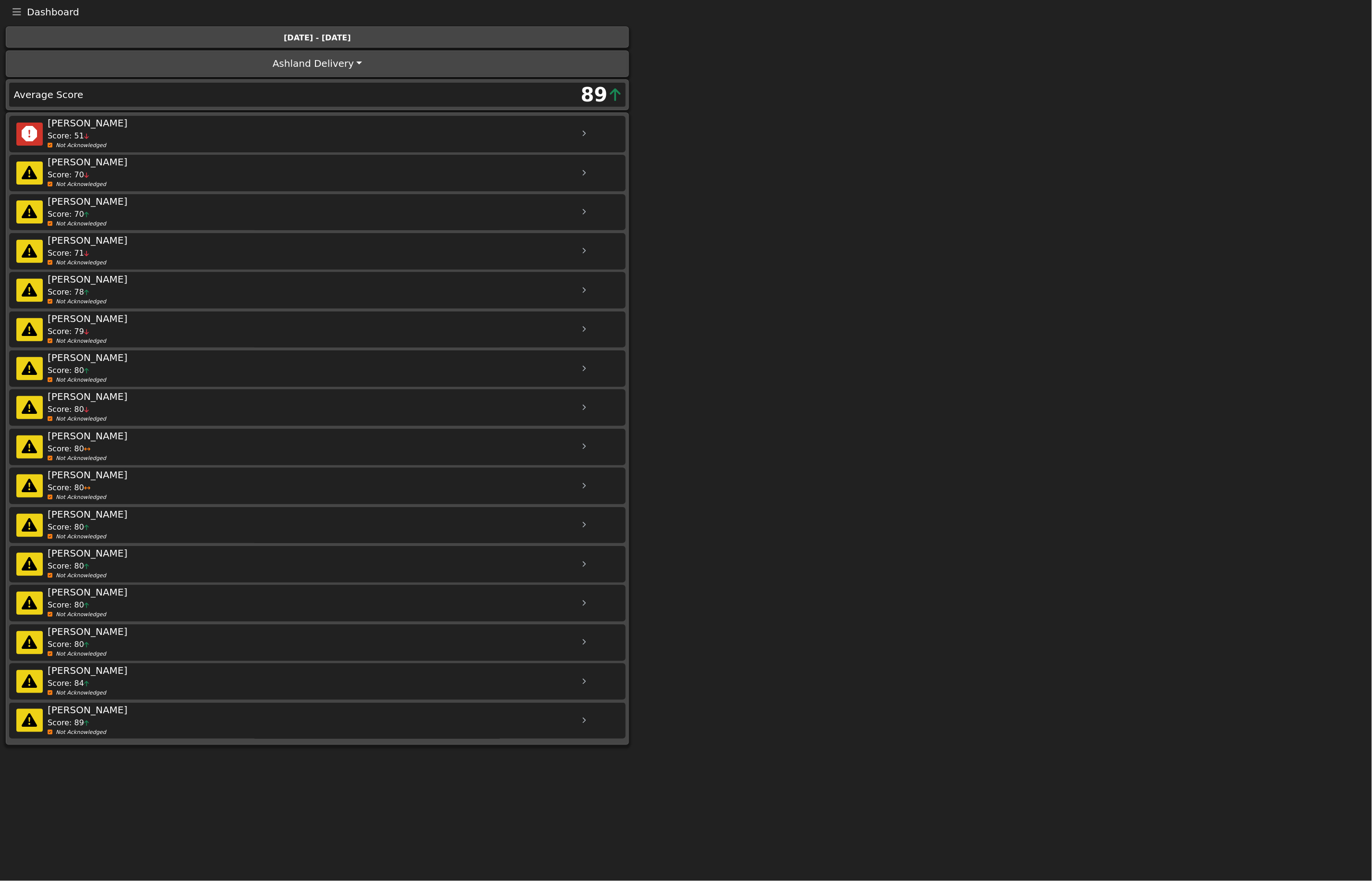
click at [584, 135] on icon at bounding box center [584, 134] width 4 height 6
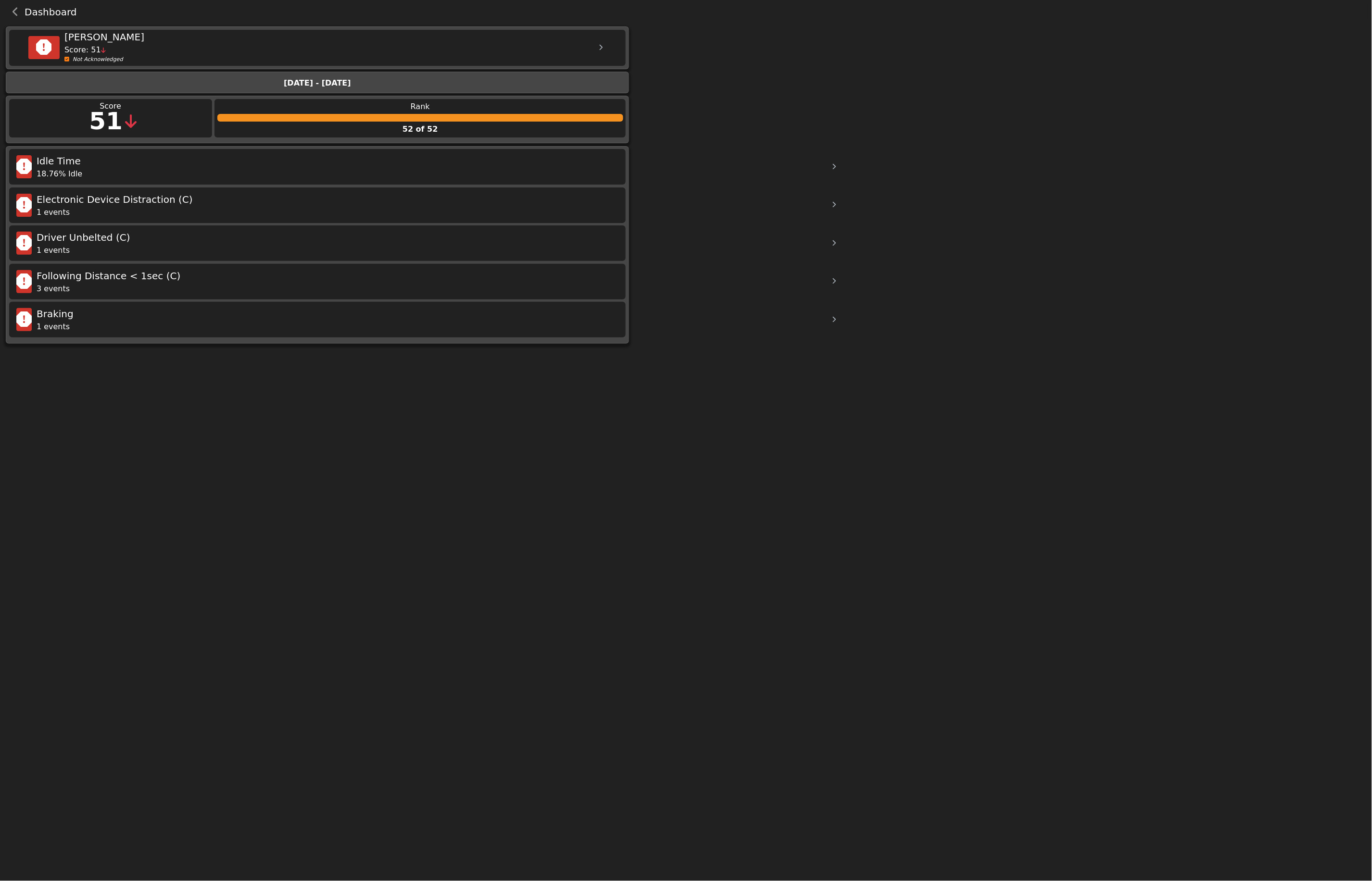
click at [833, 167] on icon at bounding box center [834, 167] width 4 height 6
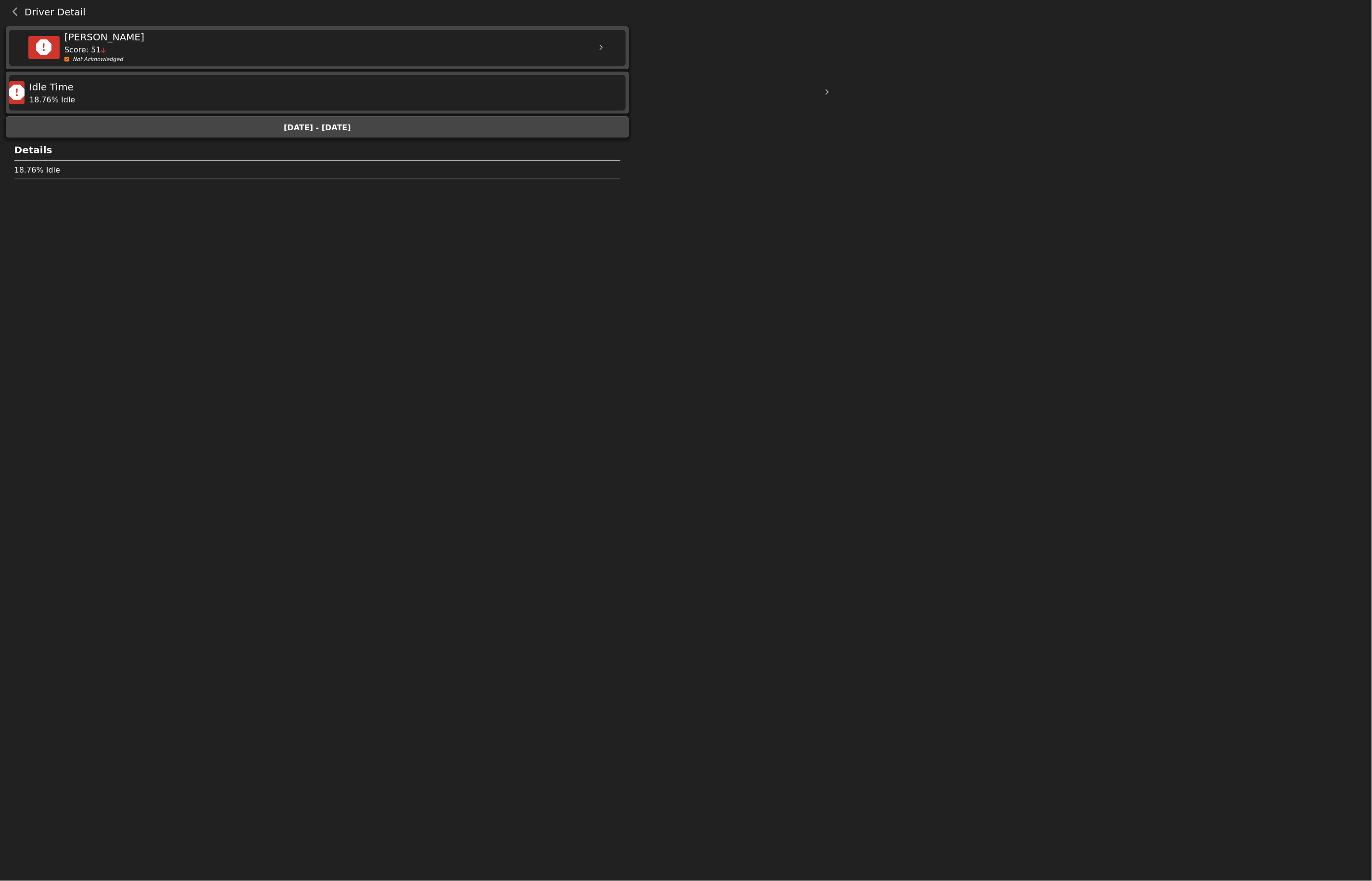
click at [18, 13] on button "back navigation" at bounding box center [16, 12] width 18 height 13
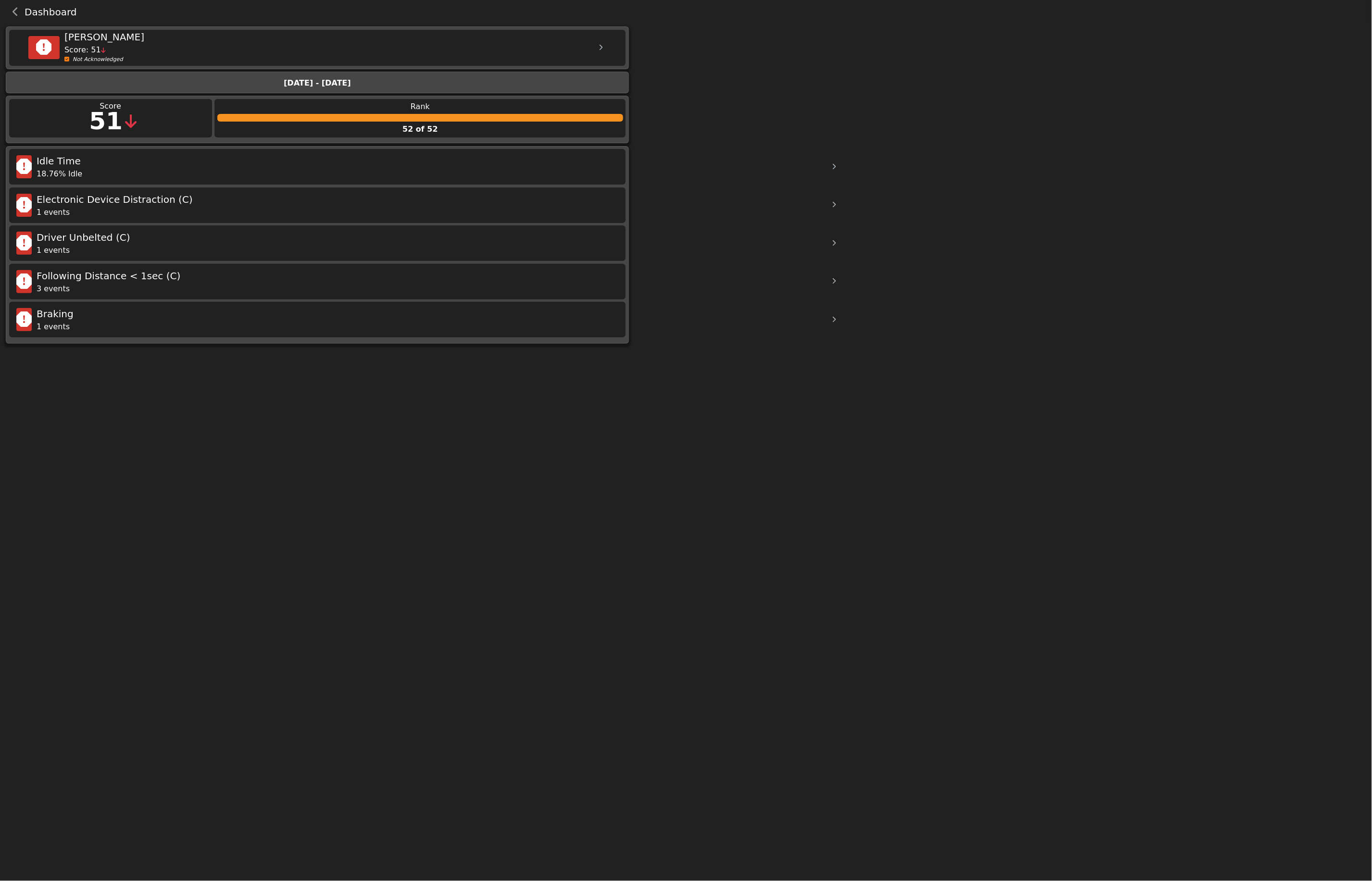
click at [15, 13] on icon "back navigation" at bounding box center [16, 12] width 6 height 10
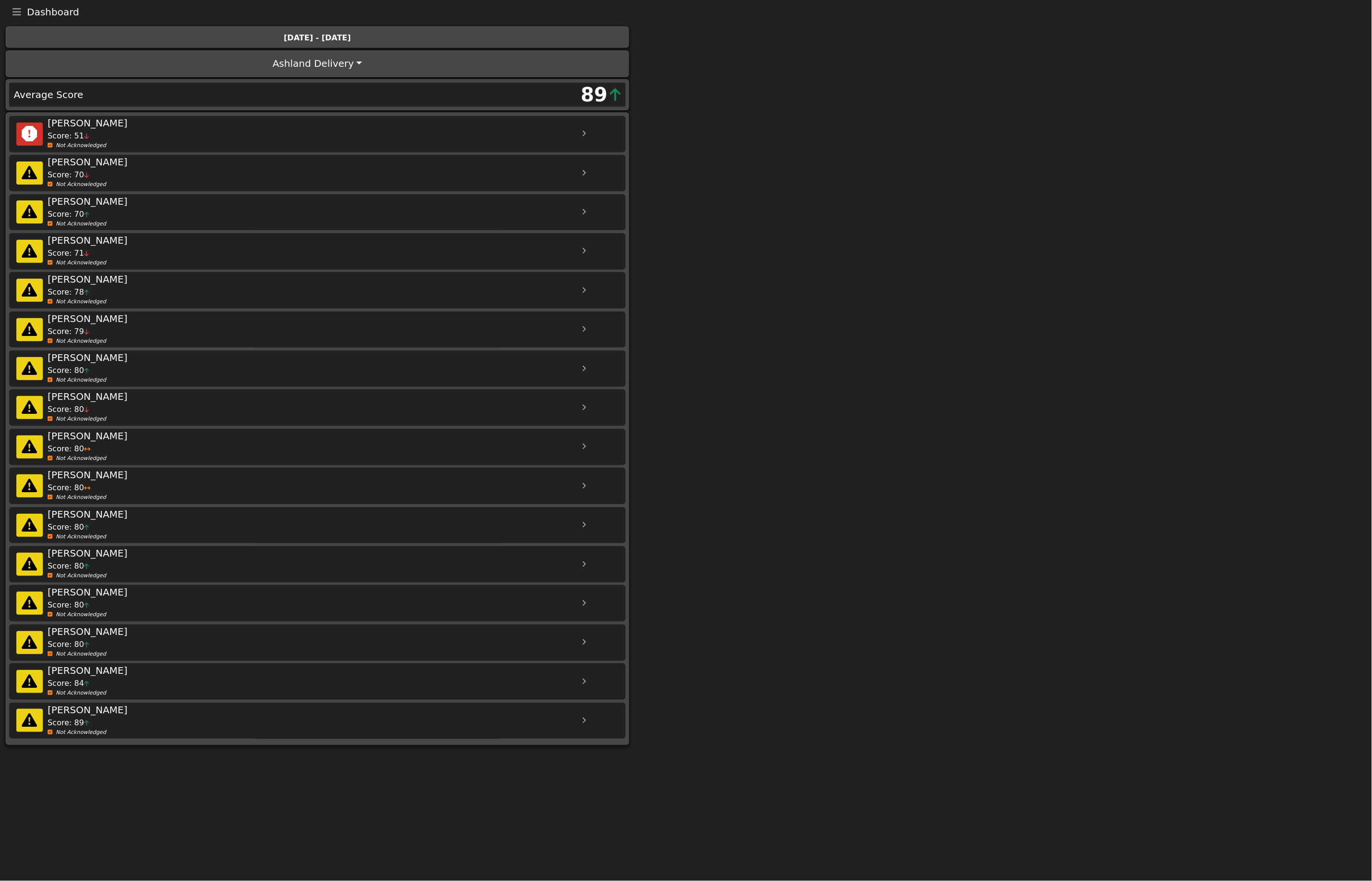
click at [15, 13] on icon "Toggle navigation" at bounding box center [17, 12] width 9 height 10
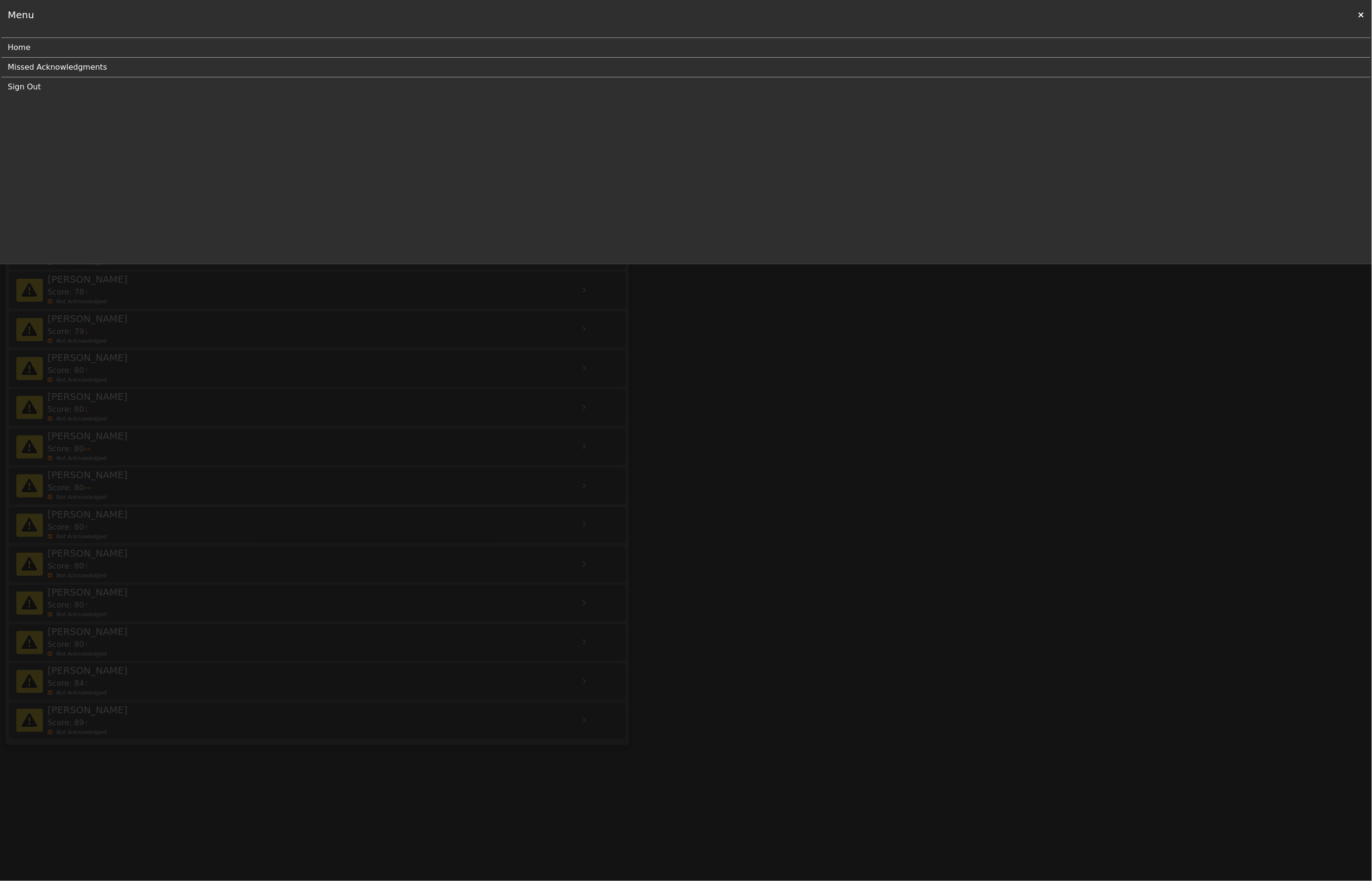
click at [23, 83] on link "Sign Out" at bounding box center [682, 87] width 1349 height 19
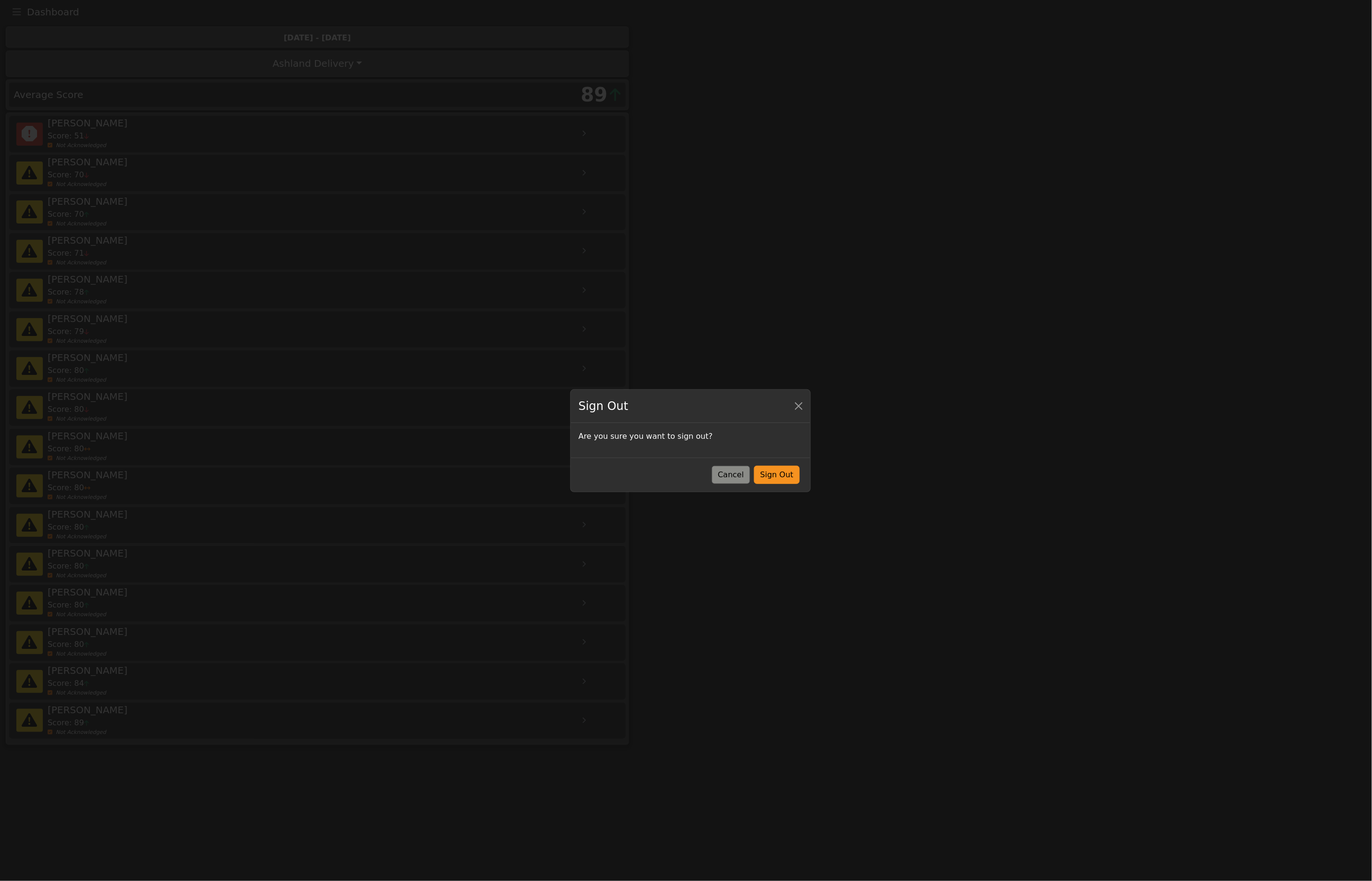
click at [775, 485] on div "Cancel Sign Out" at bounding box center [691, 475] width 240 height 34
click at [778, 479] on button "Sign Out" at bounding box center [777, 475] width 46 height 18
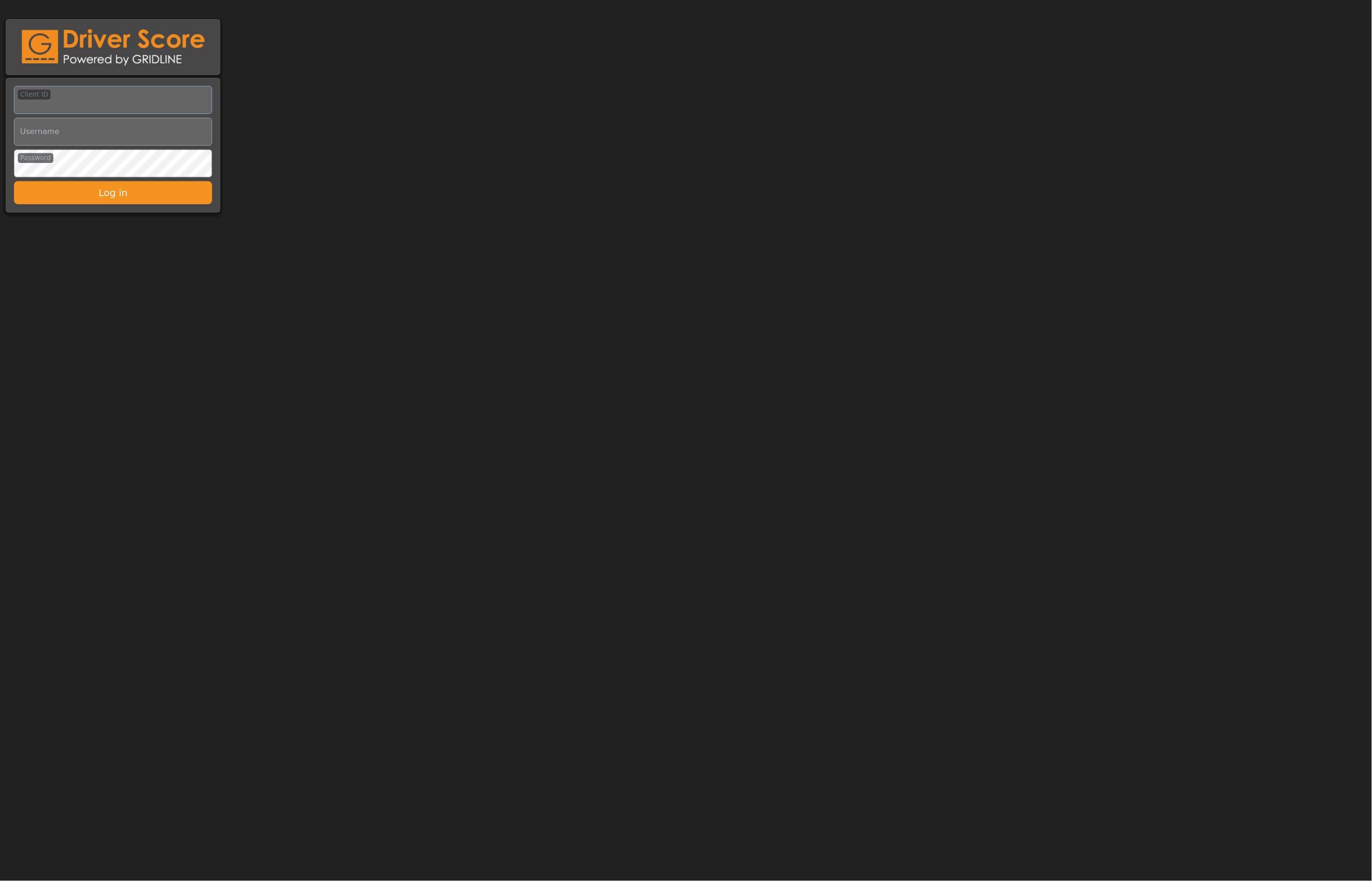
click at [65, 96] on input "Client ID" at bounding box center [113, 100] width 198 height 28
type input "*********"
type input "*"
type input "**********"
click at [14, 181] on button "Log in" at bounding box center [113, 193] width 198 height 23
